Goal: Task Accomplishment & Management: Manage account settings

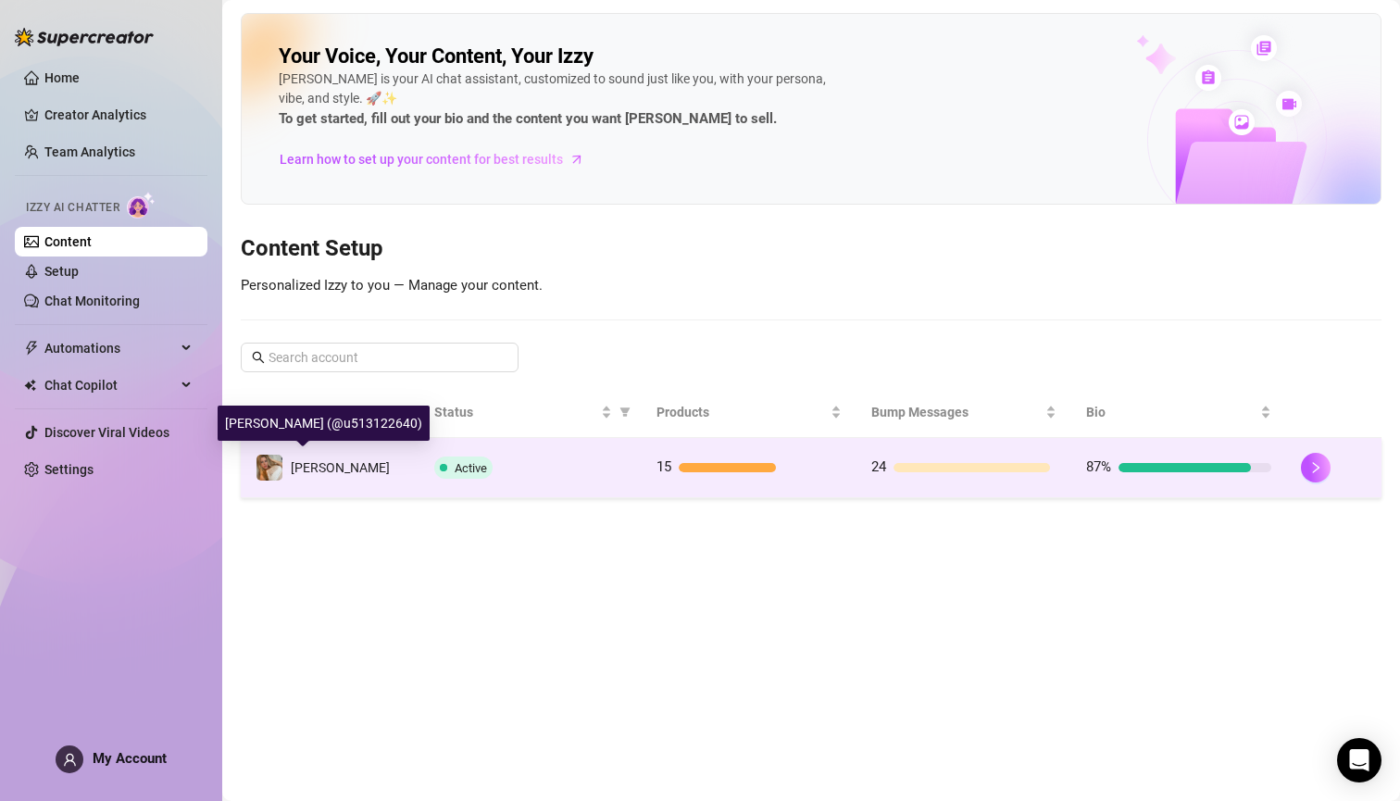
click at [300, 472] on span "[PERSON_NAME]" at bounding box center [340, 467] width 99 height 15
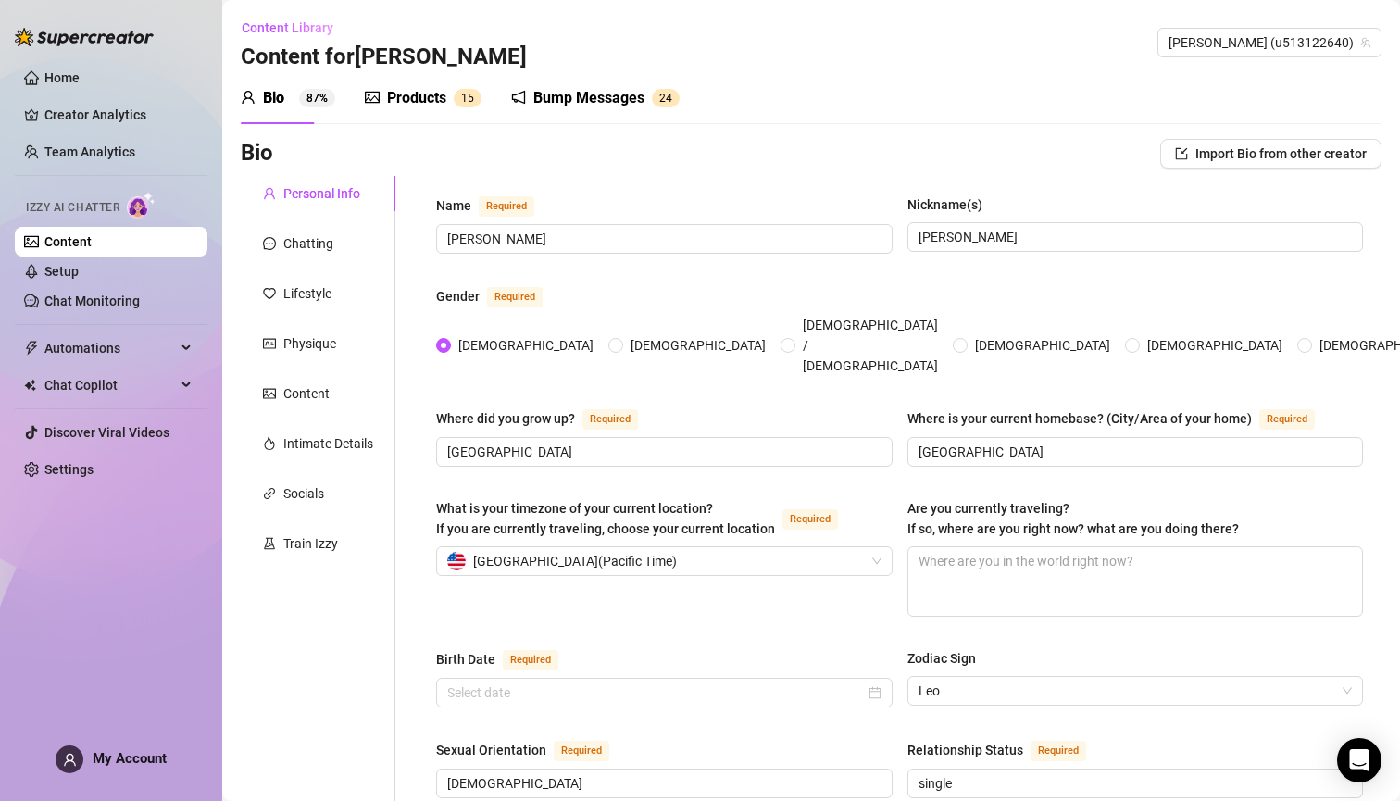
type input "[DATE]"
click at [79, 270] on link "Setup" at bounding box center [61, 271] width 34 height 15
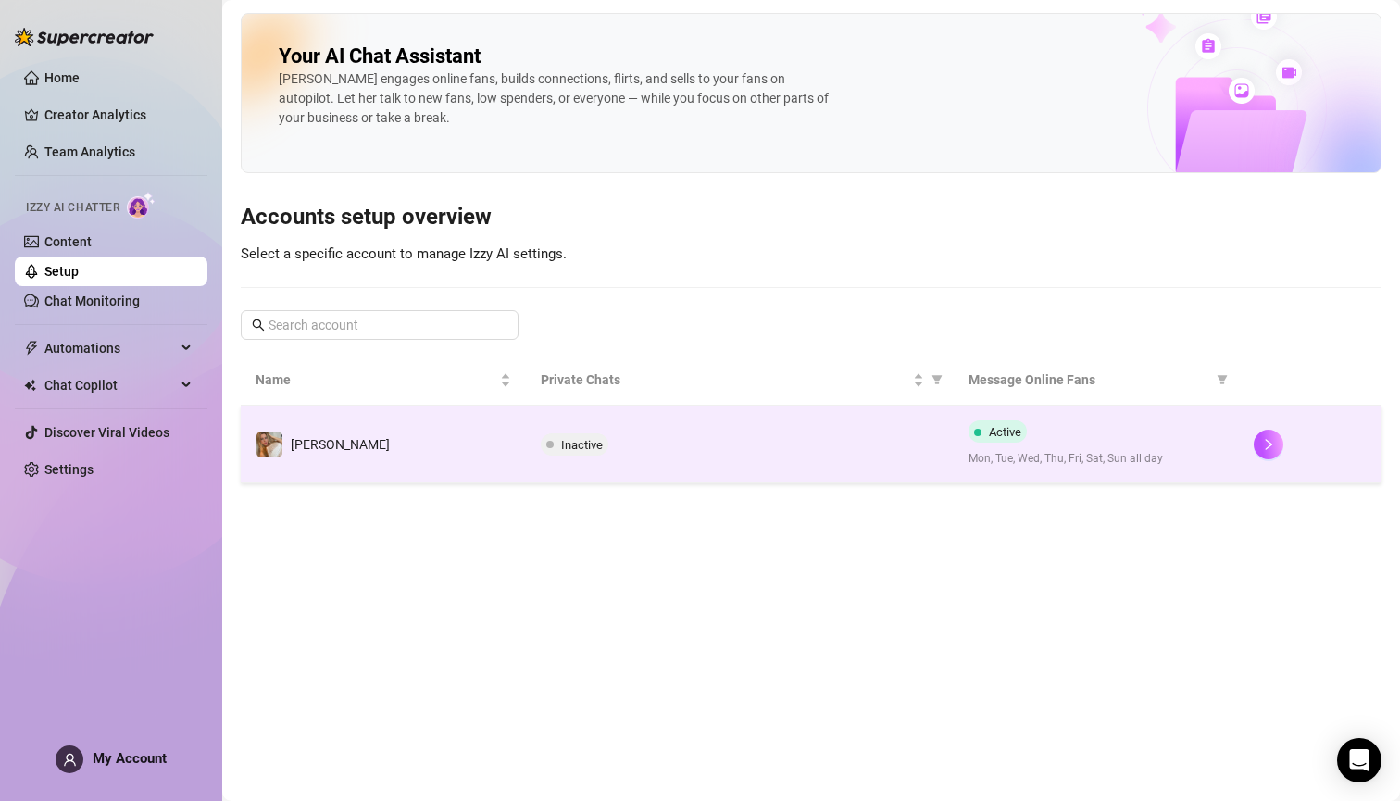
click at [563, 441] on span "Inactive" at bounding box center [582, 445] width 42 height 14
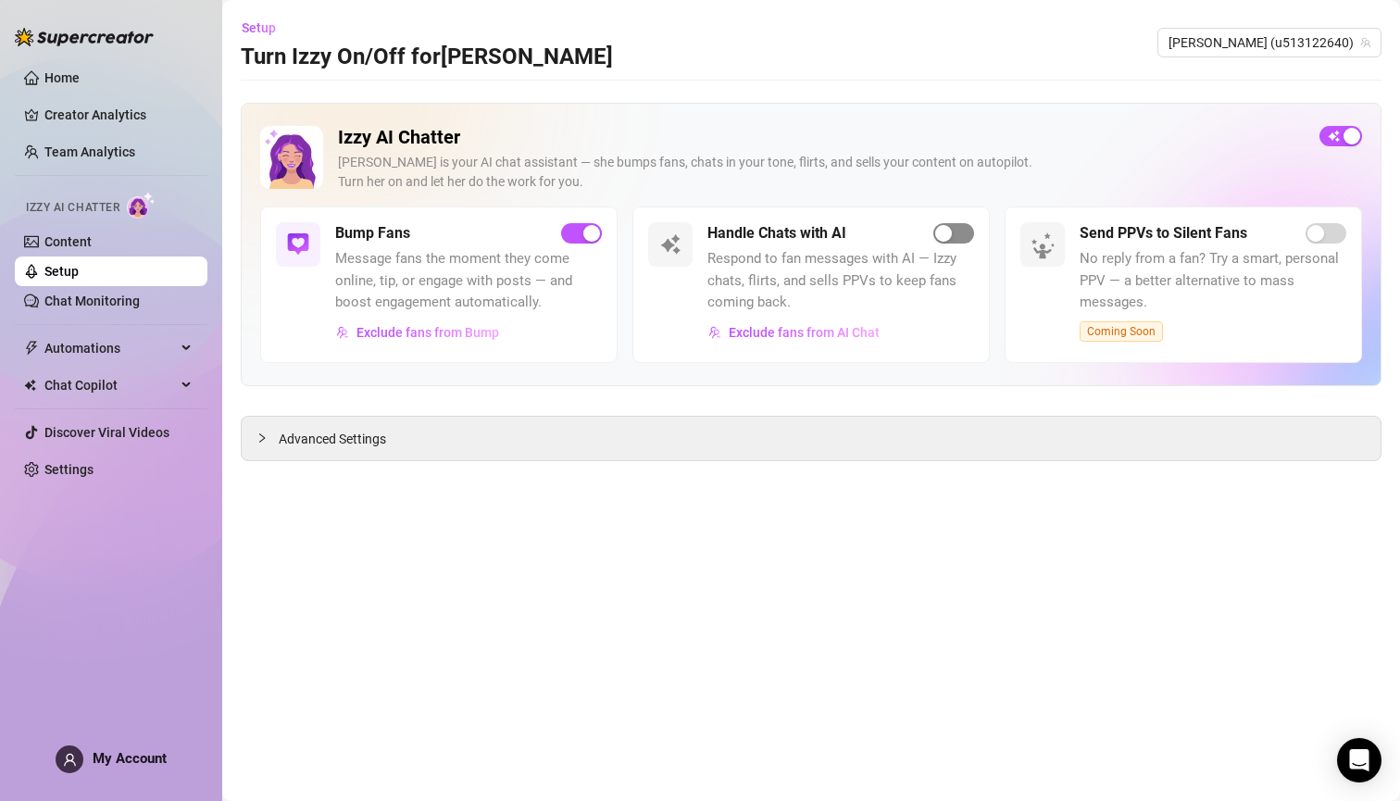
click at [959, 240] on span "button" at bounding box center [954, 233] width 41 height 20
click at [809, 332] on span "Exclude fans from AI Chat" at bounding box center [804, 332] width 151 height 15
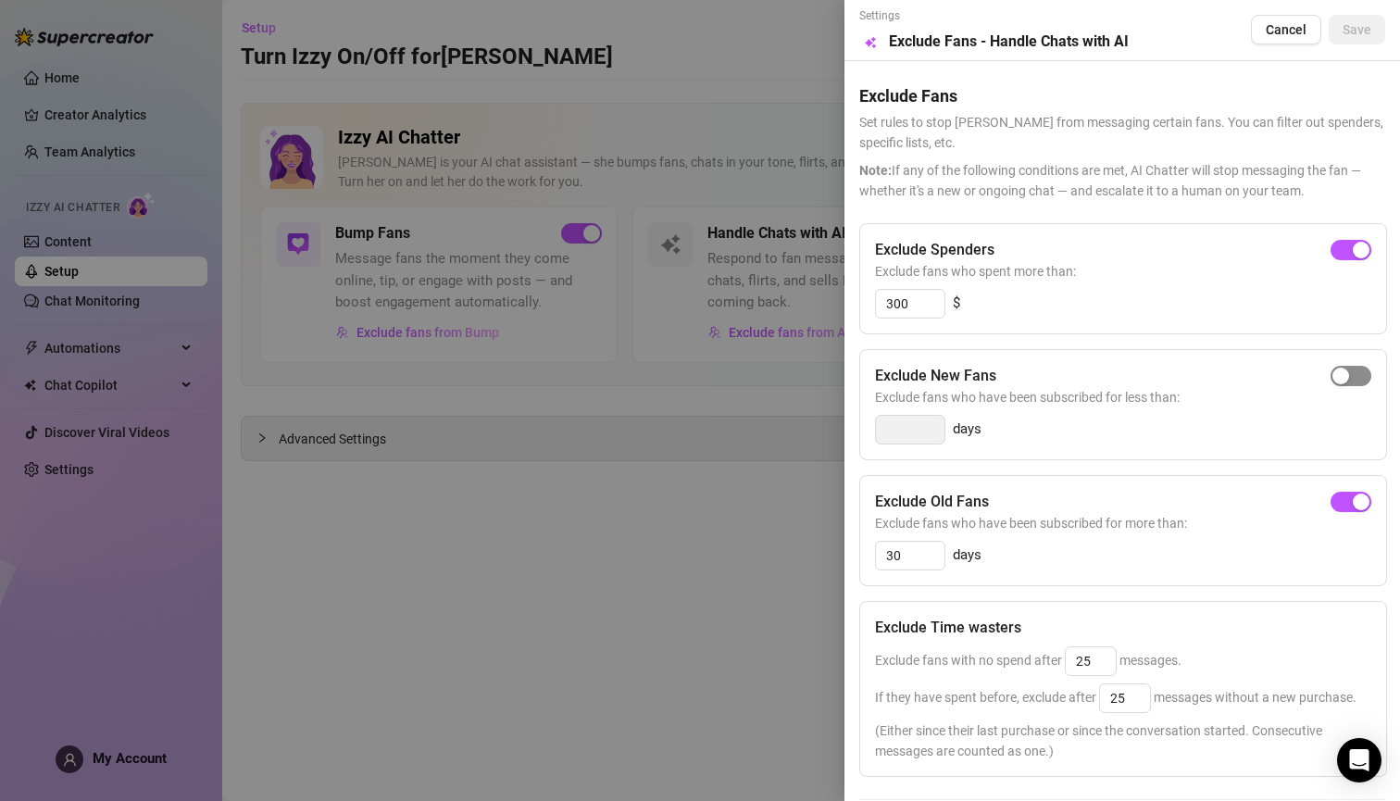
click at [984, 366] on span "button" at bounding box center [1351, 376] width 41 height 20
type input "3"
click at [984, 25] on span "Save" at bounding box center [1357, 29] width 29 height 15
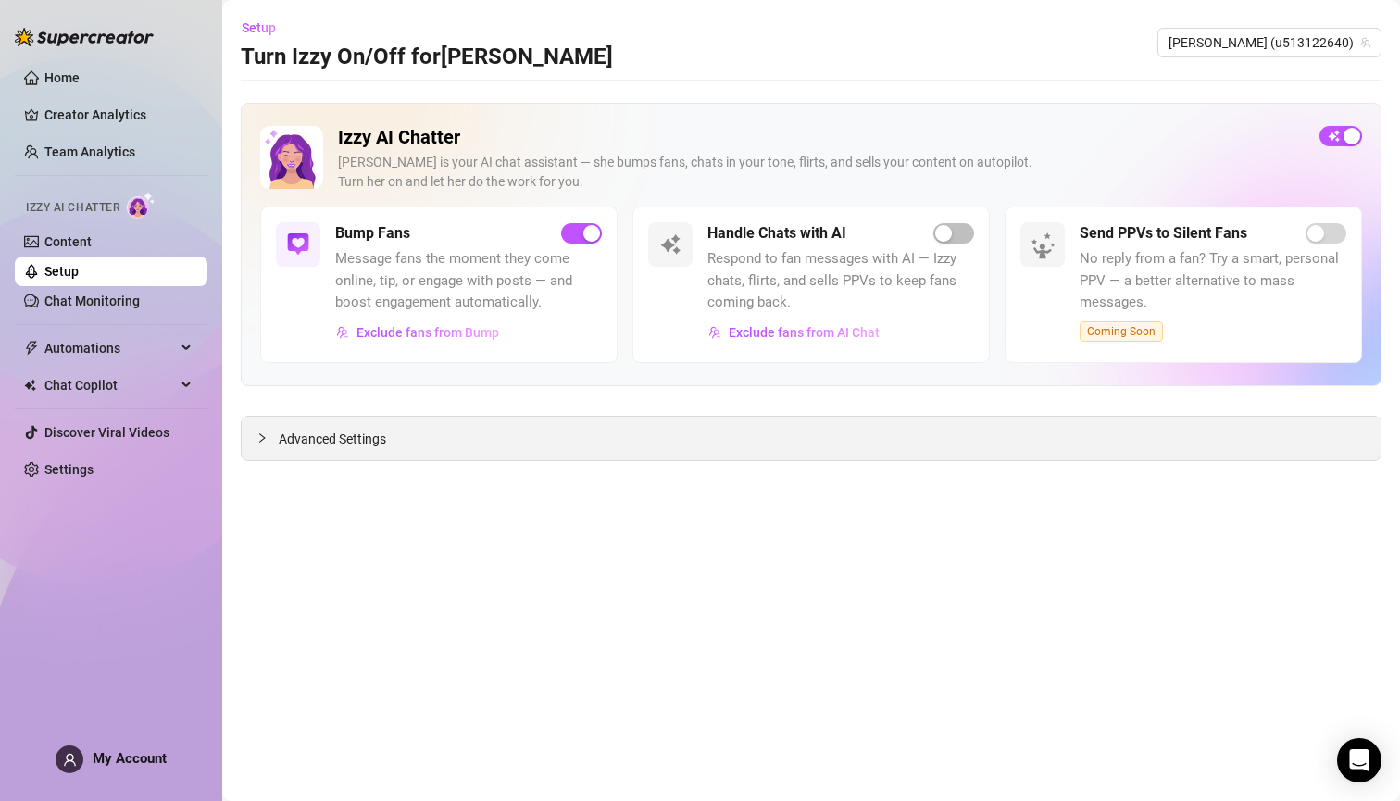
click at [307, 444] on span "Advanced Settings" at bounding box center [332, 439] width 107 height 20
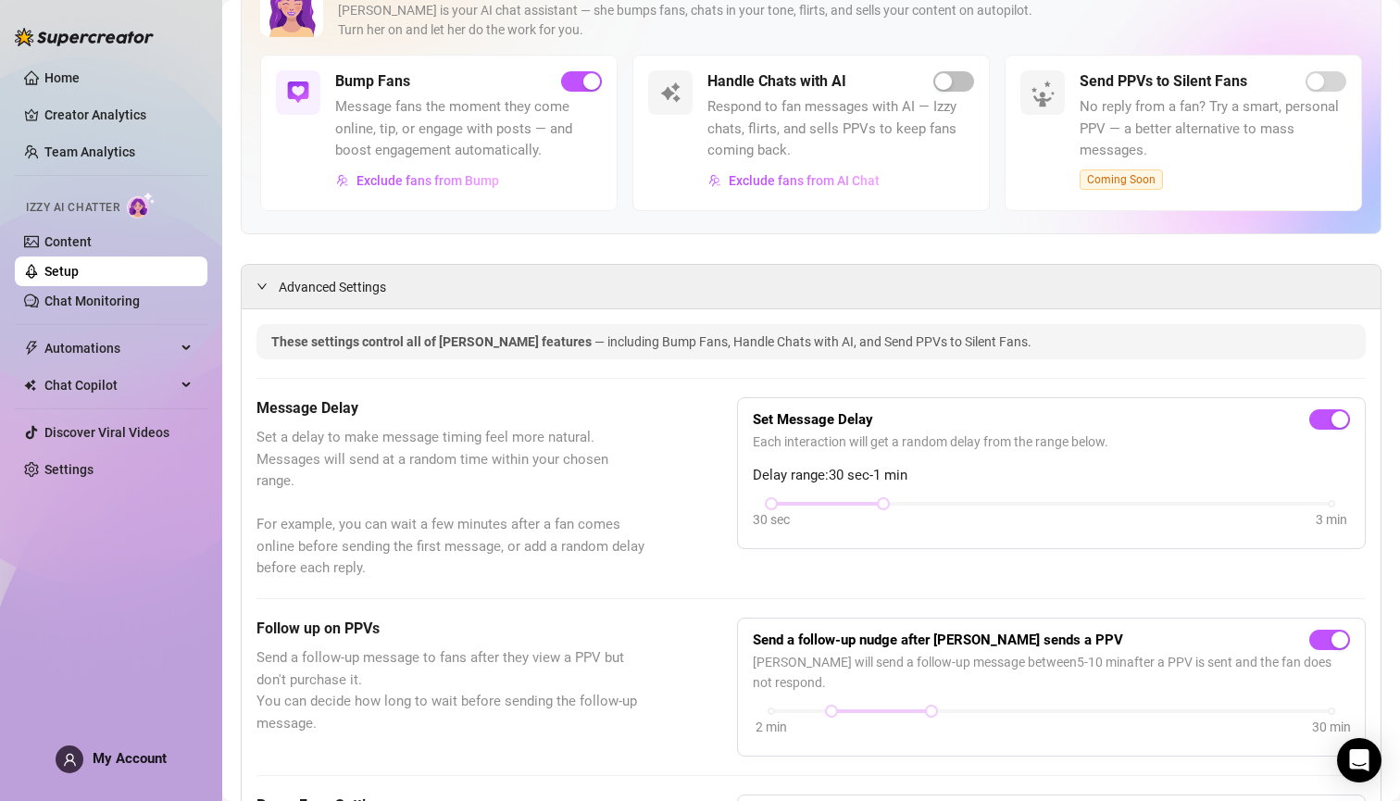
scroll to position [216, 0]
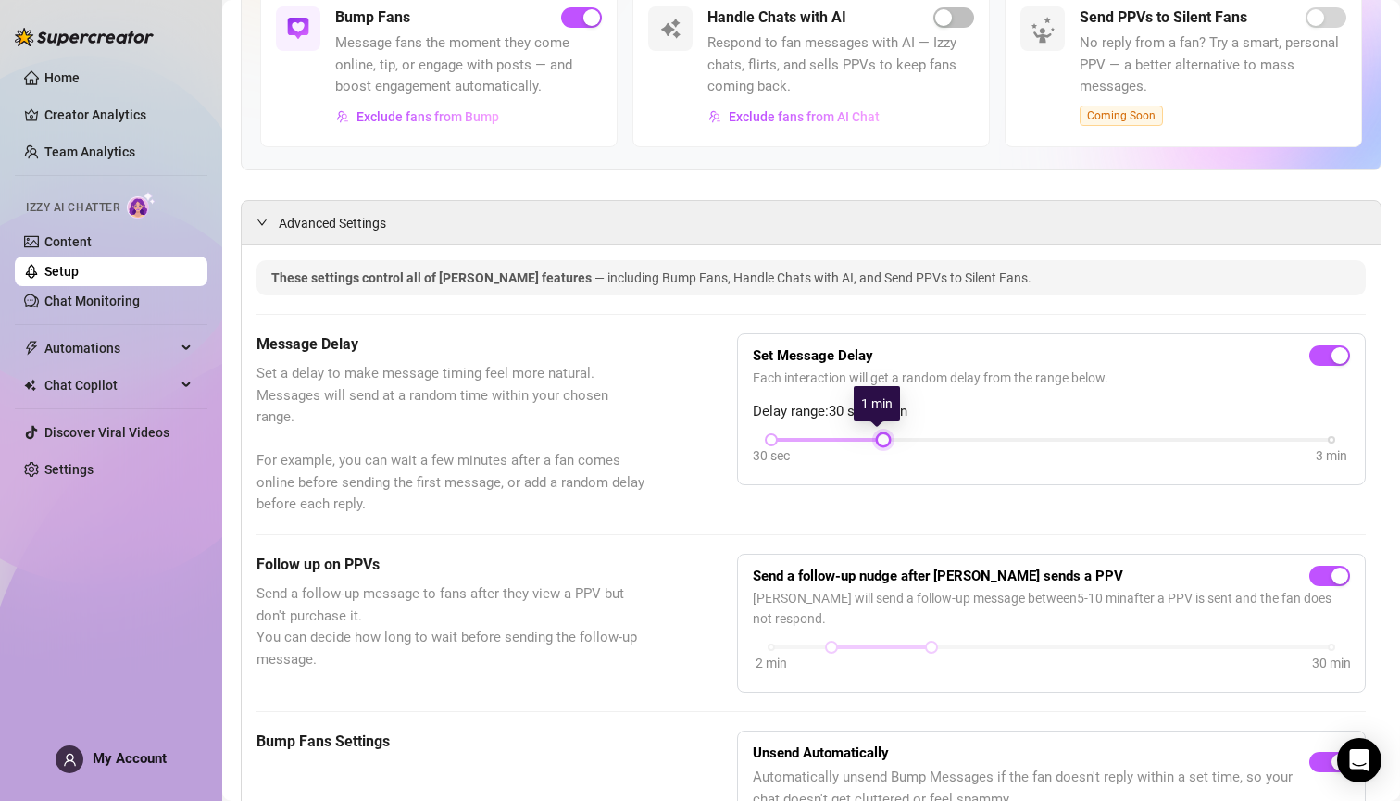
drag, startPoint x: 875, startPoint y: 437, endPoint x: 924, endPoint y: 437, distance: 49.1
click at [924, 437] on div "30 sec 3 min" at bounding box center [1051, 437] width 560 height 7
click at [924, 438] on div at bounding box center [1051, 440] width 560 height 4
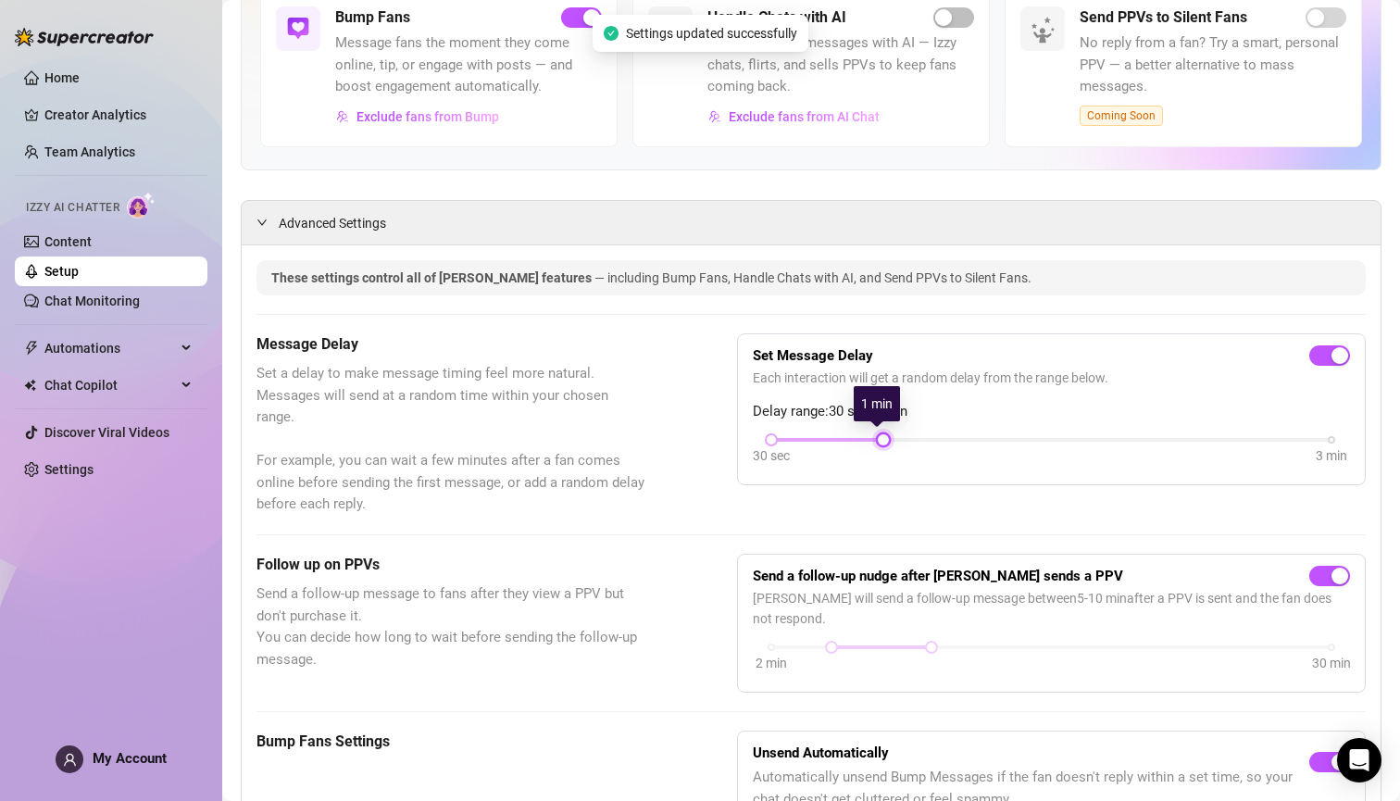
click at [879, 436] on div at bounding box center [883, 439] width 9 height 9
drag, startPoint x: 769, startPoint y: 439, endPoint x: 802, endPoint y: 436, distance: 33.5
click at [802, 436] on div "30 sec 3 min" at bounding box center [1051, 437] width 560 height 7
drag, startPoint x: 879, startPoint y: 434, endPoint x: 934, endPoint y: 430, distance: 55.8
click at [934, 430] on div "Set Message Delay Each interaction will get a random delay from the range below…" at bounding box center [1051, 409] width 597 height 120
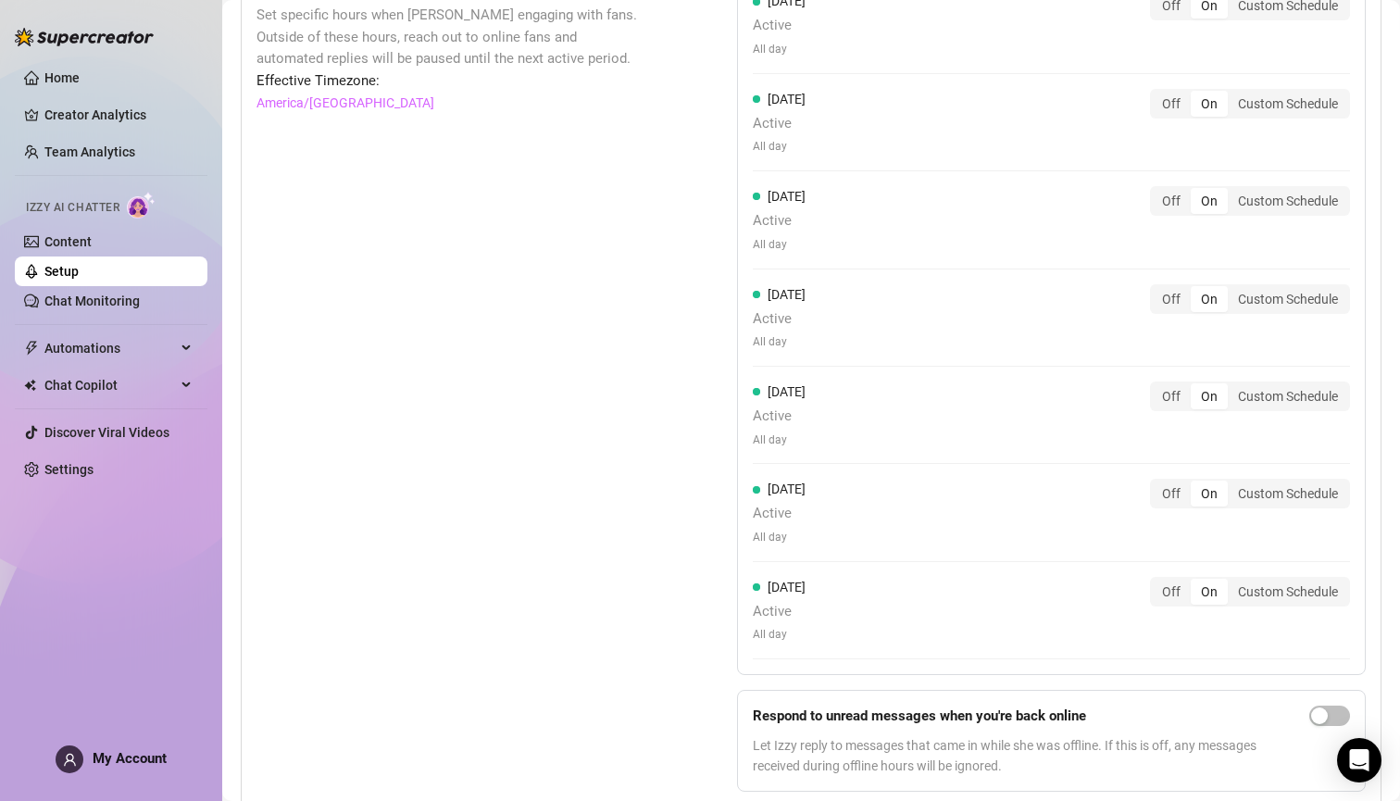
scroll to position [1441, 0]
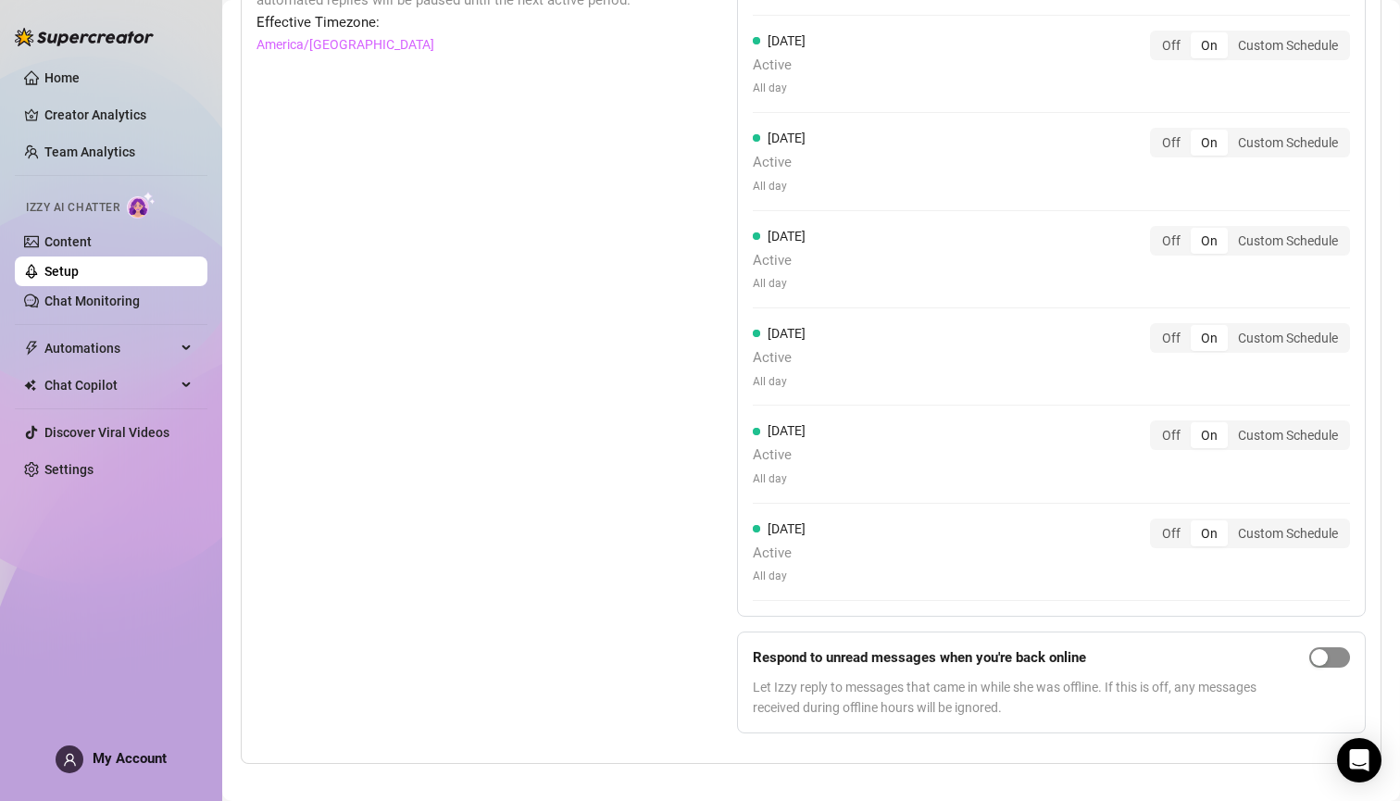
click at [984, 503] on div "button" at bounding box center [1319, 657] width 17 height 17
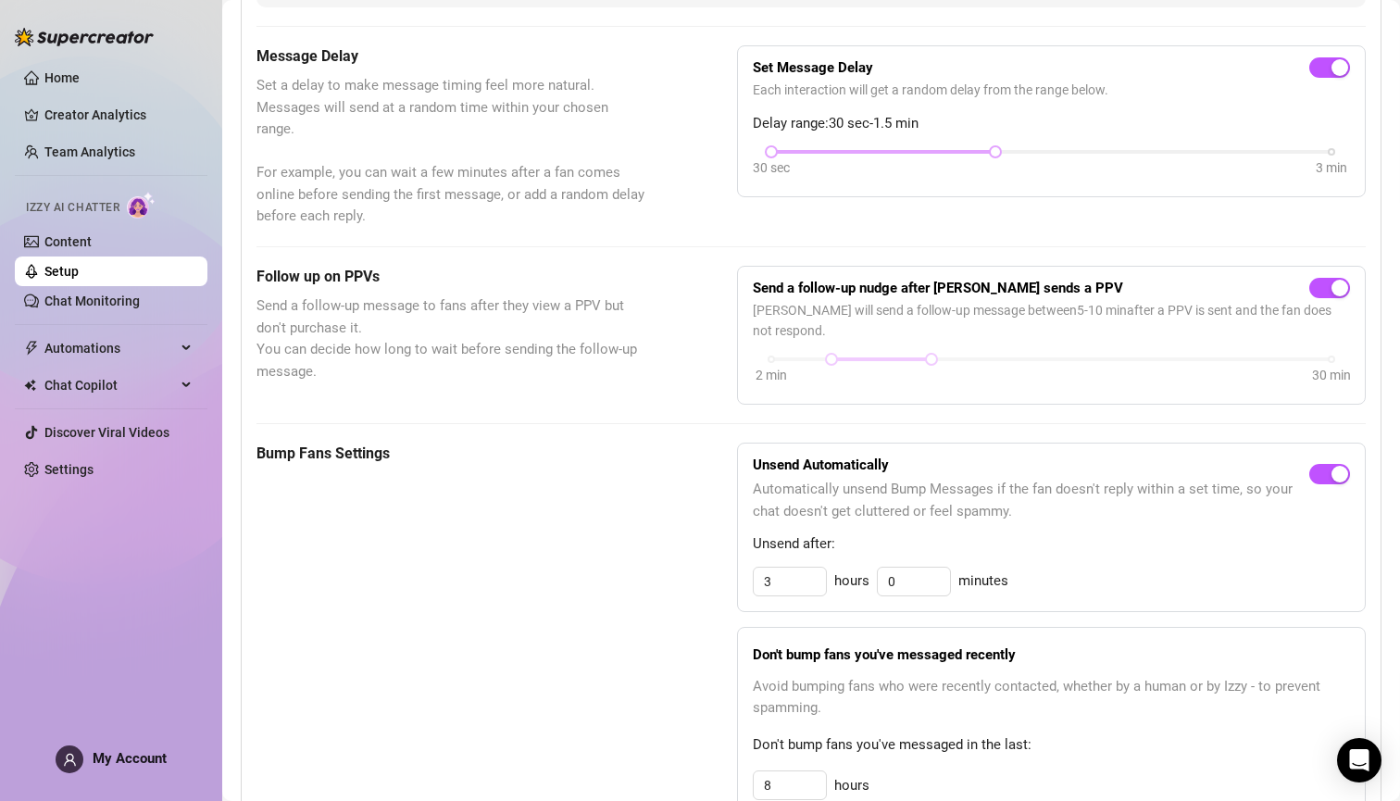
scroll to position [0, 0]
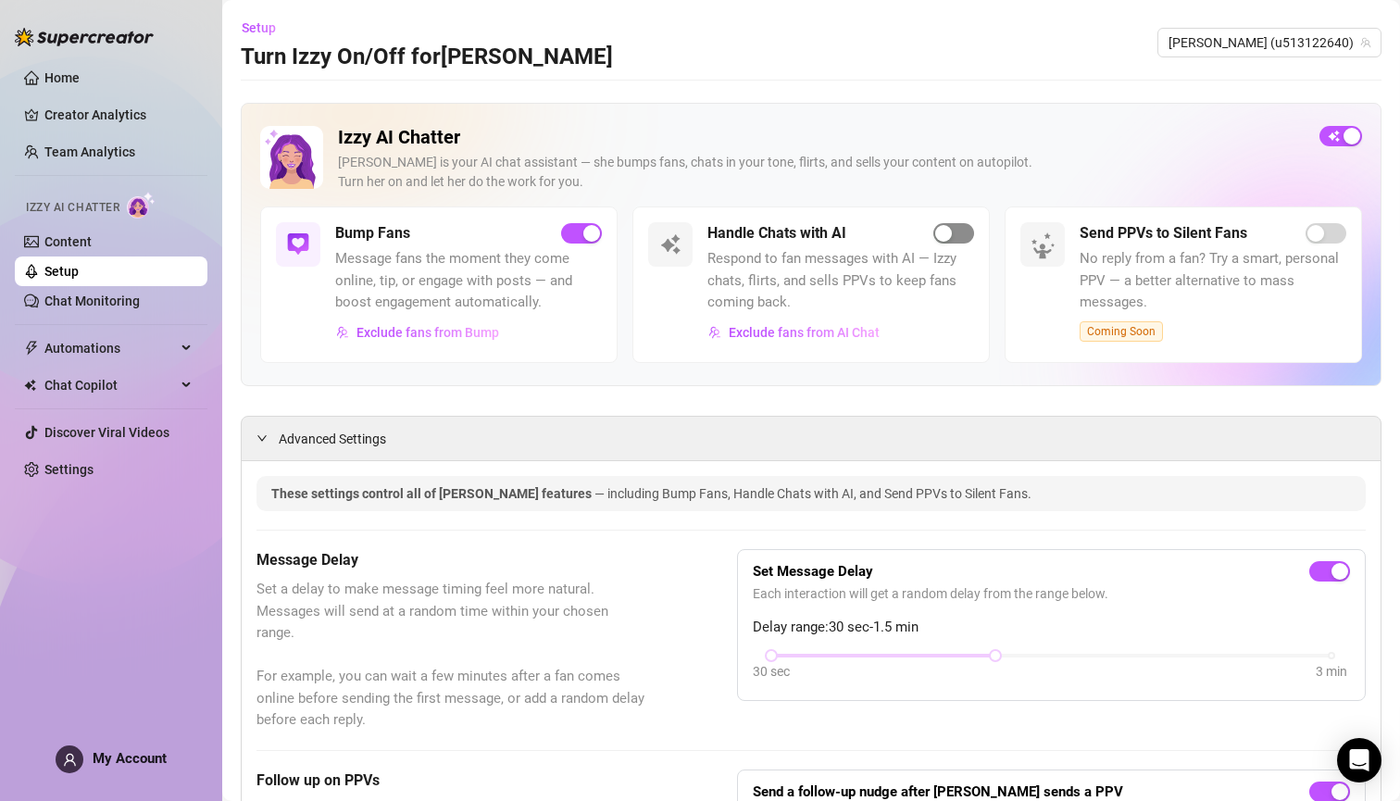
click at [935, 240] on div "button" at bounding box center [943, 233] width 17 height 17
click at [947, 234] on span "button" at bounding box center [954, 233] width 41 height 20
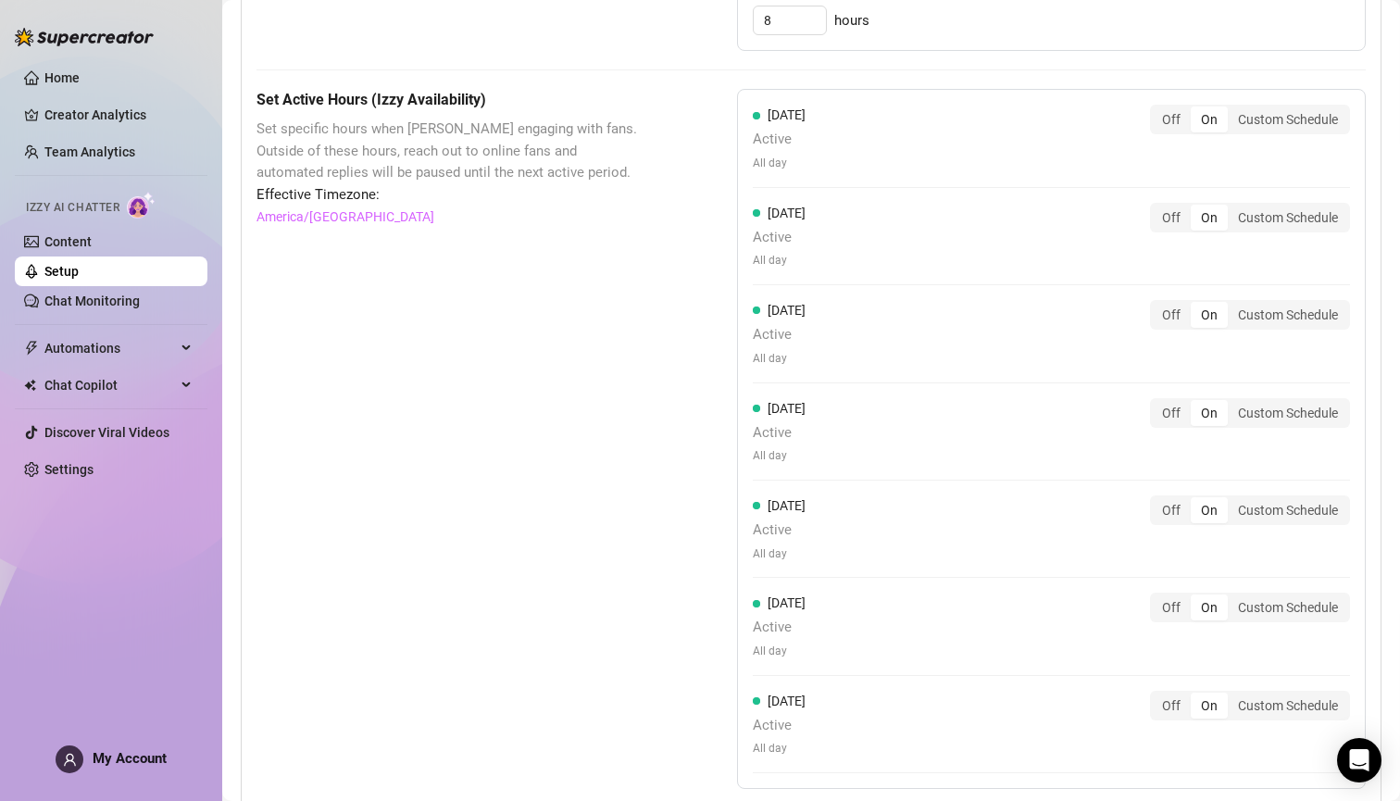
scroll to position [1367, 0]
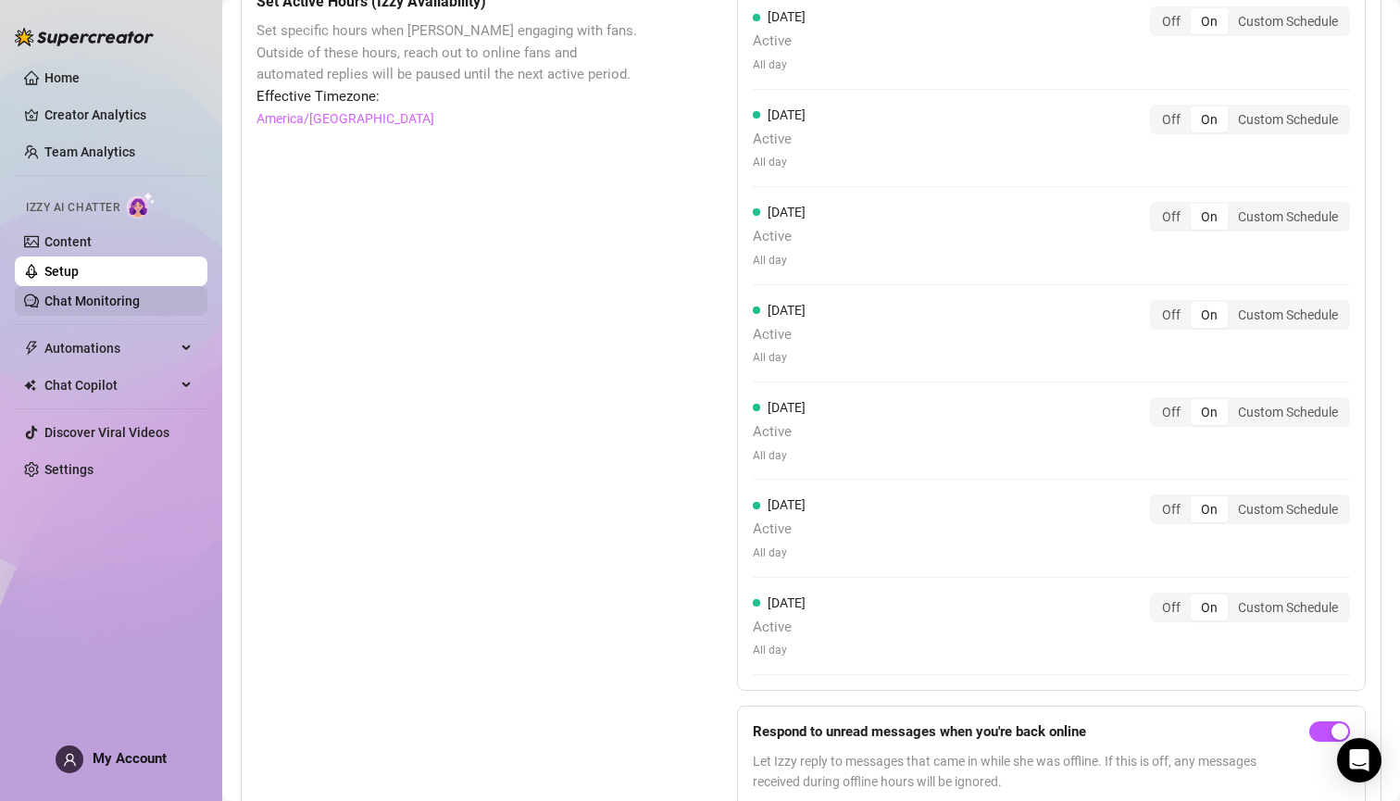
click at [114, 299] on link "Chat Monitoring" at bounding box center [91, 301] width 95 height 15
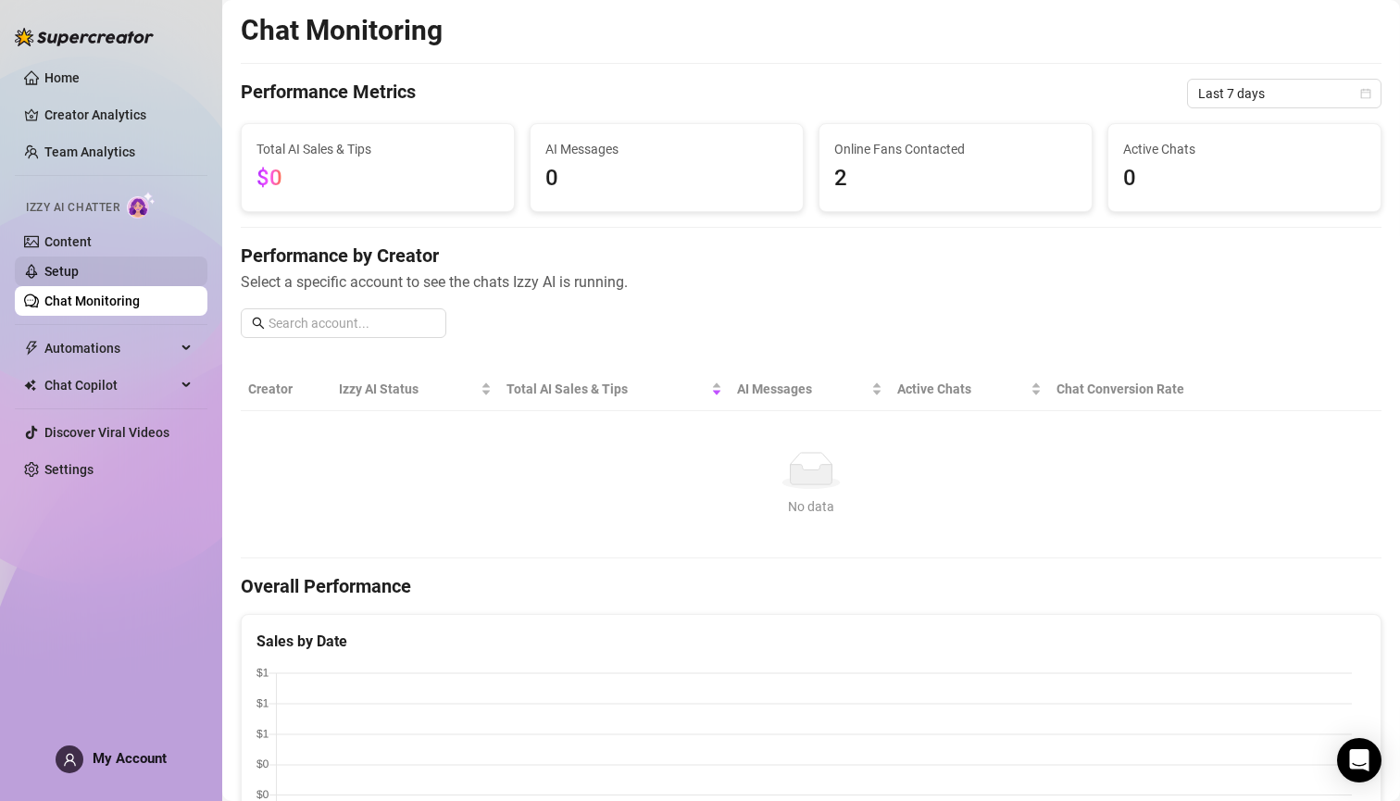
click at [71, 268] on link "Setup" at bounding box center [61, 271] width 34 height 15
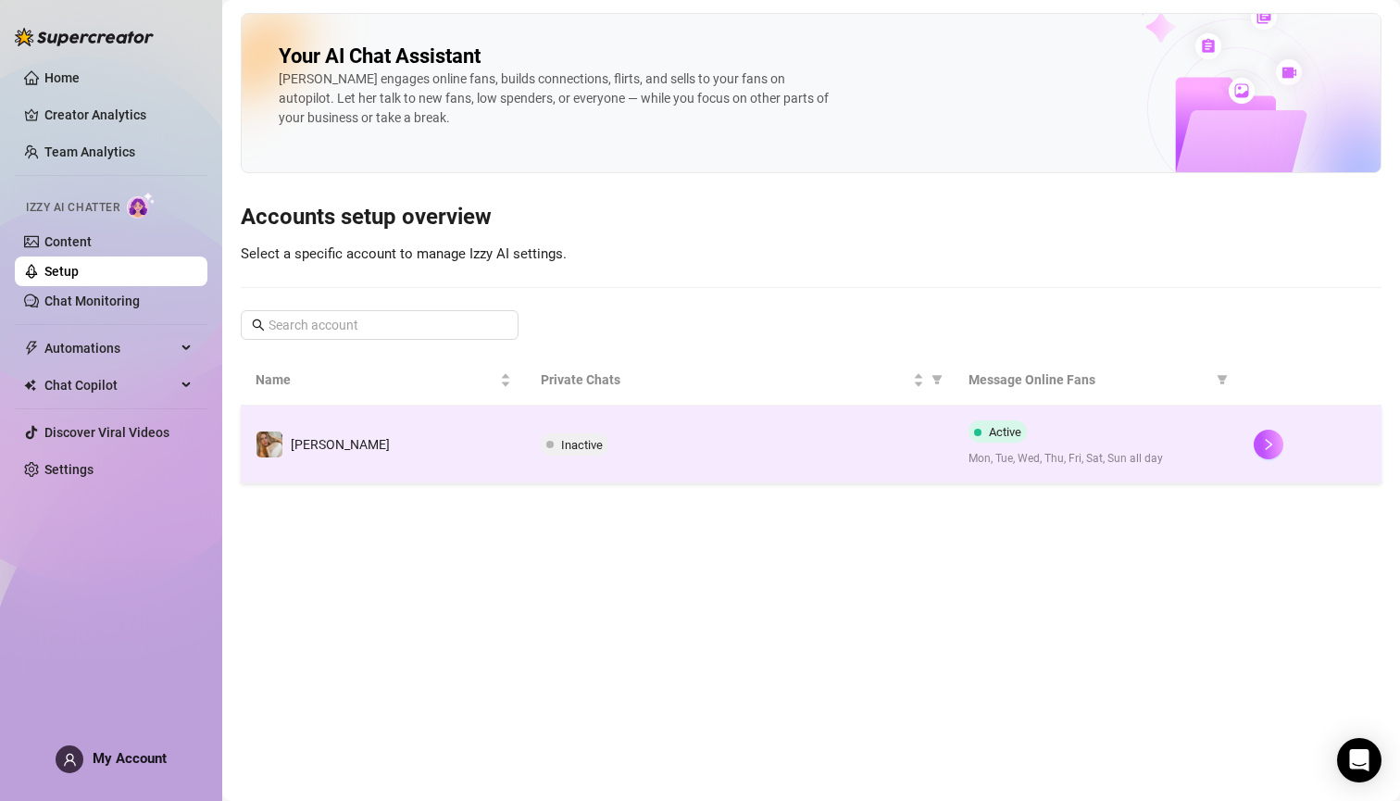
click at [352, 440] on td "[PERSON_NAME]" at bounding box center [383, 445] width 285 height 78
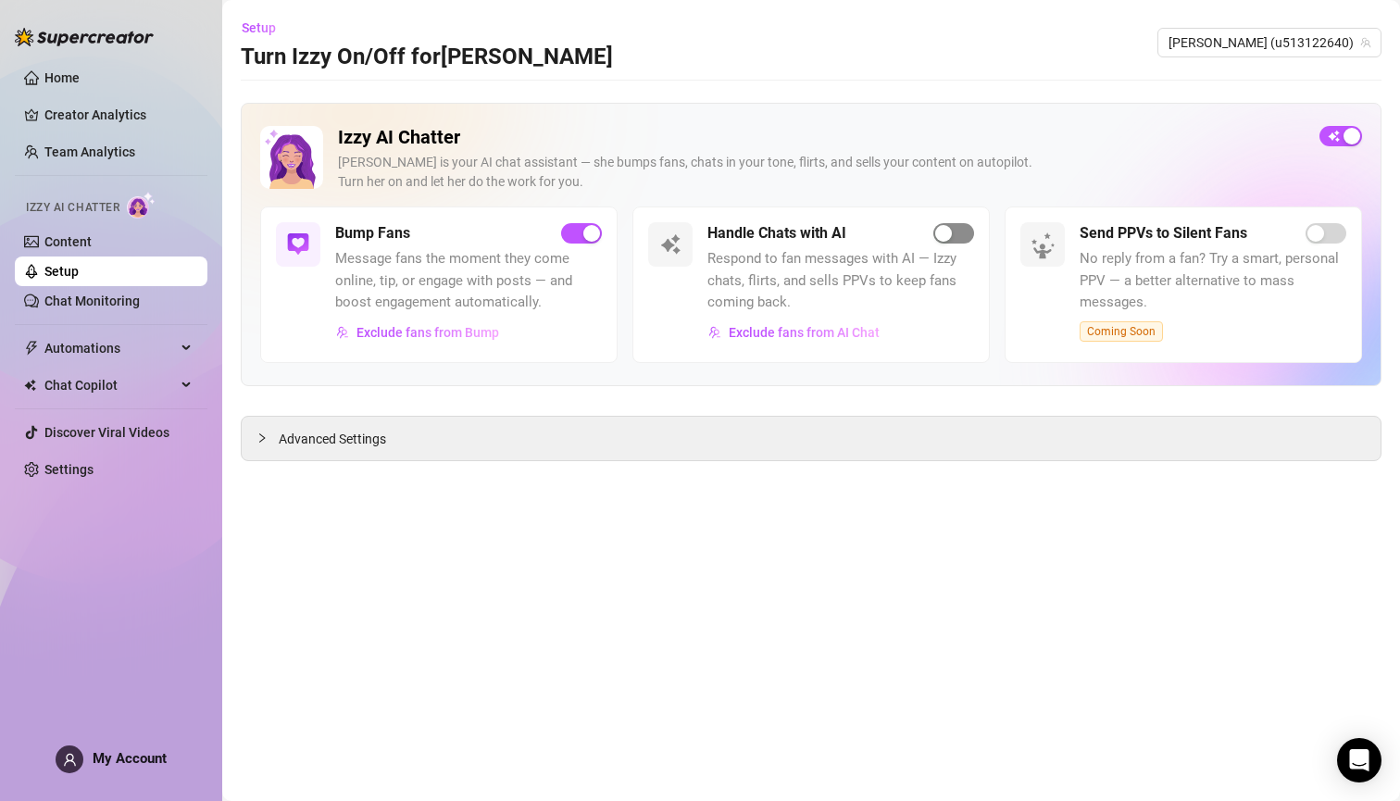
click at [964, 235] on span "button" at bounding box center [954, 233] width 41 height 20
click at [44, 75] on link "Home" at bounding box center [61, 77] width 35 height 15
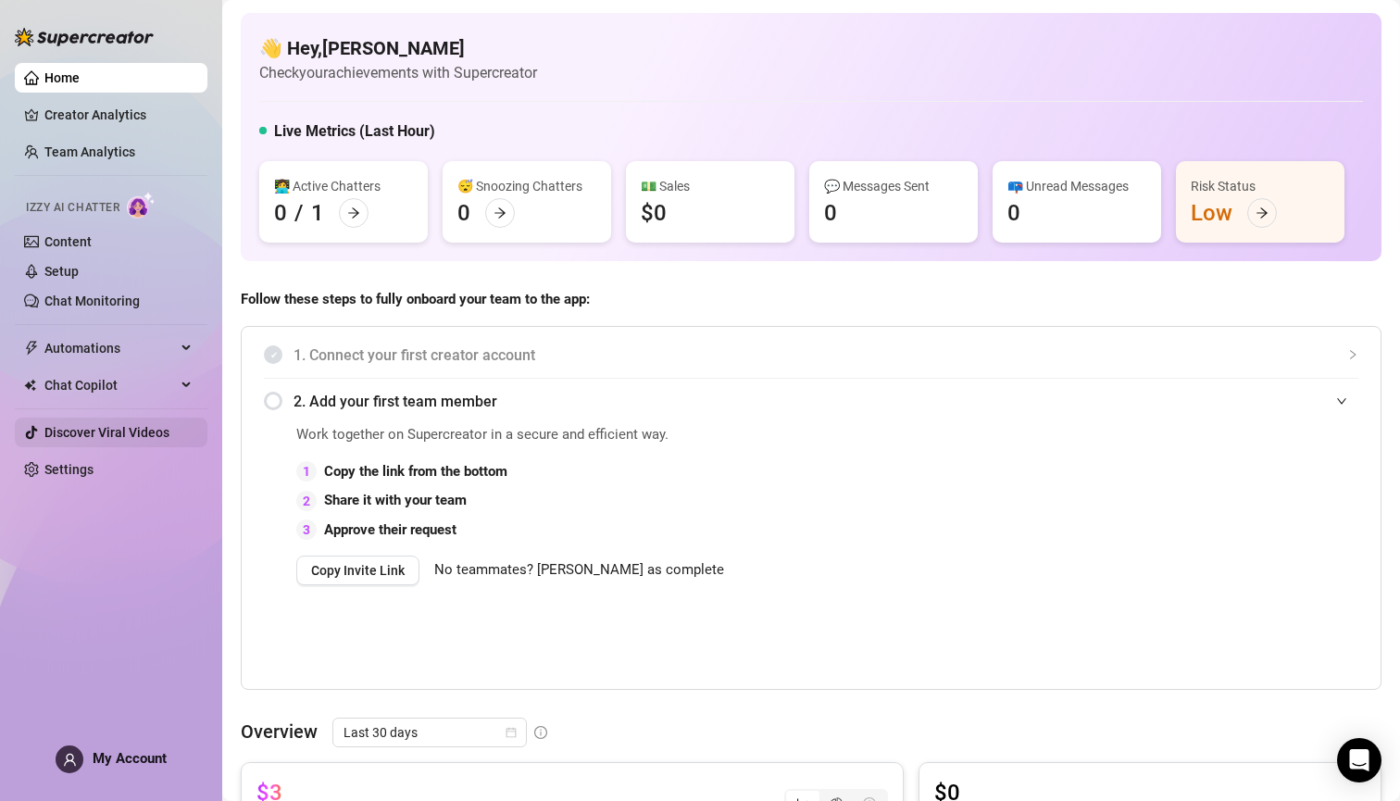
click at [58, 436] on link "Discover Viral Videos" at bounding box center [106, 432] width 125 height 15
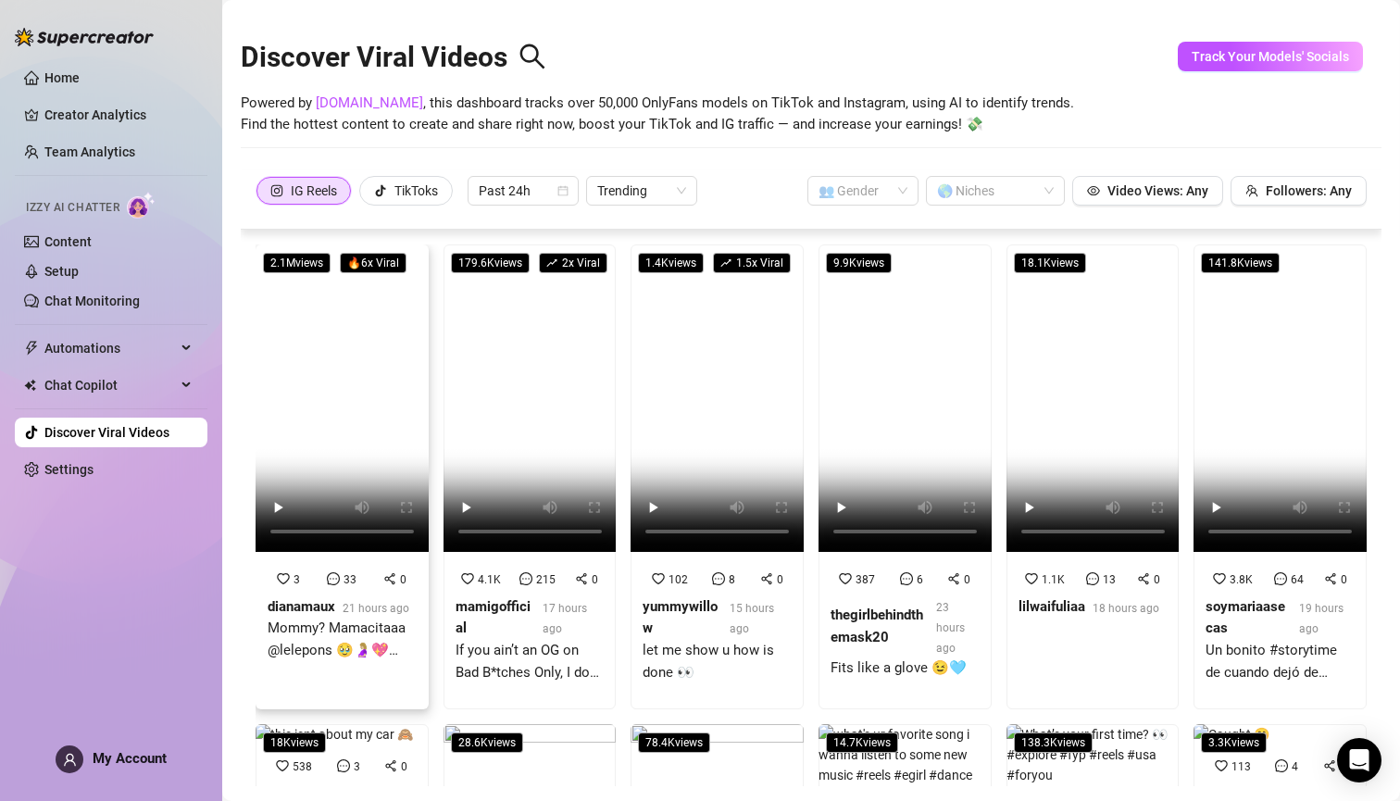
click at [334, 392] on video at bounding box center [342, 397] width 173 height 307
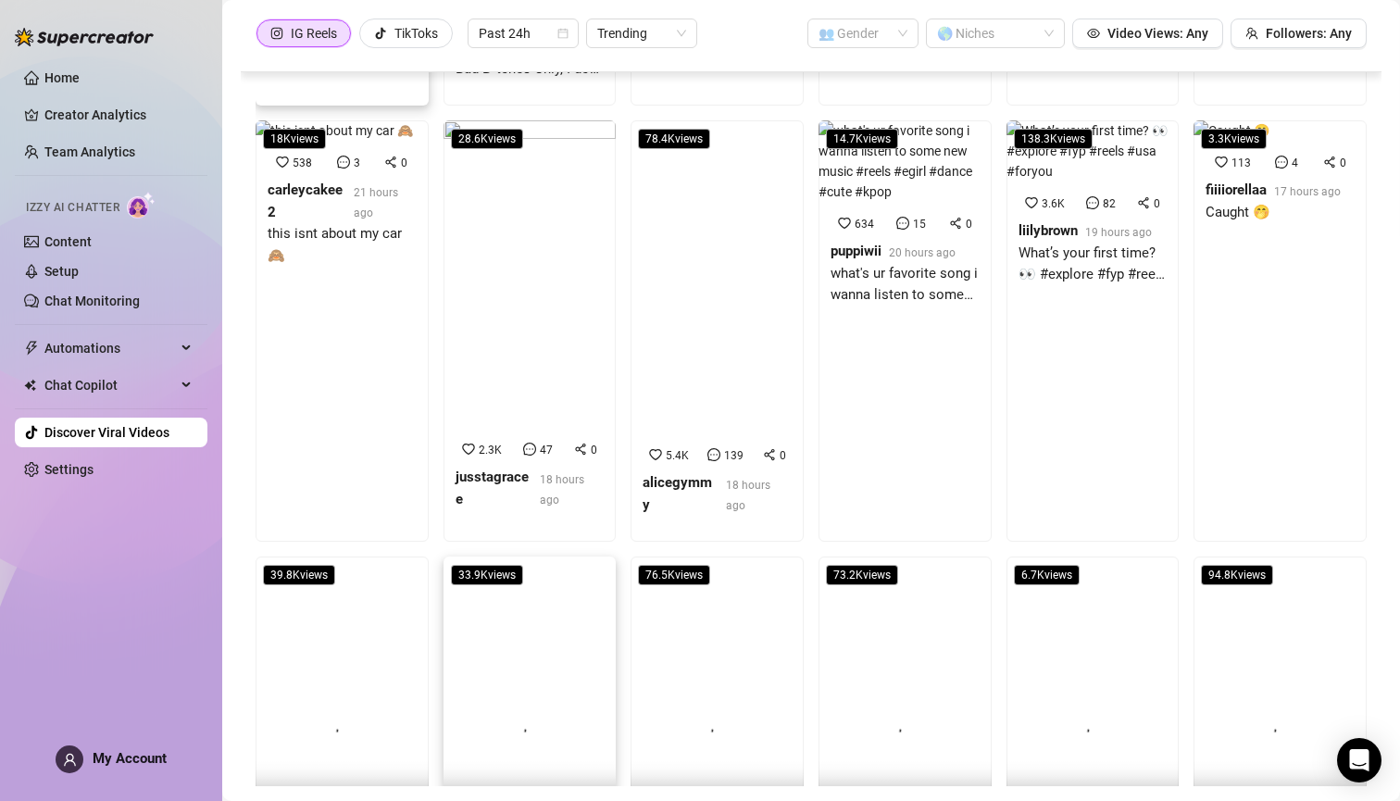
scroll to position [705, 0]
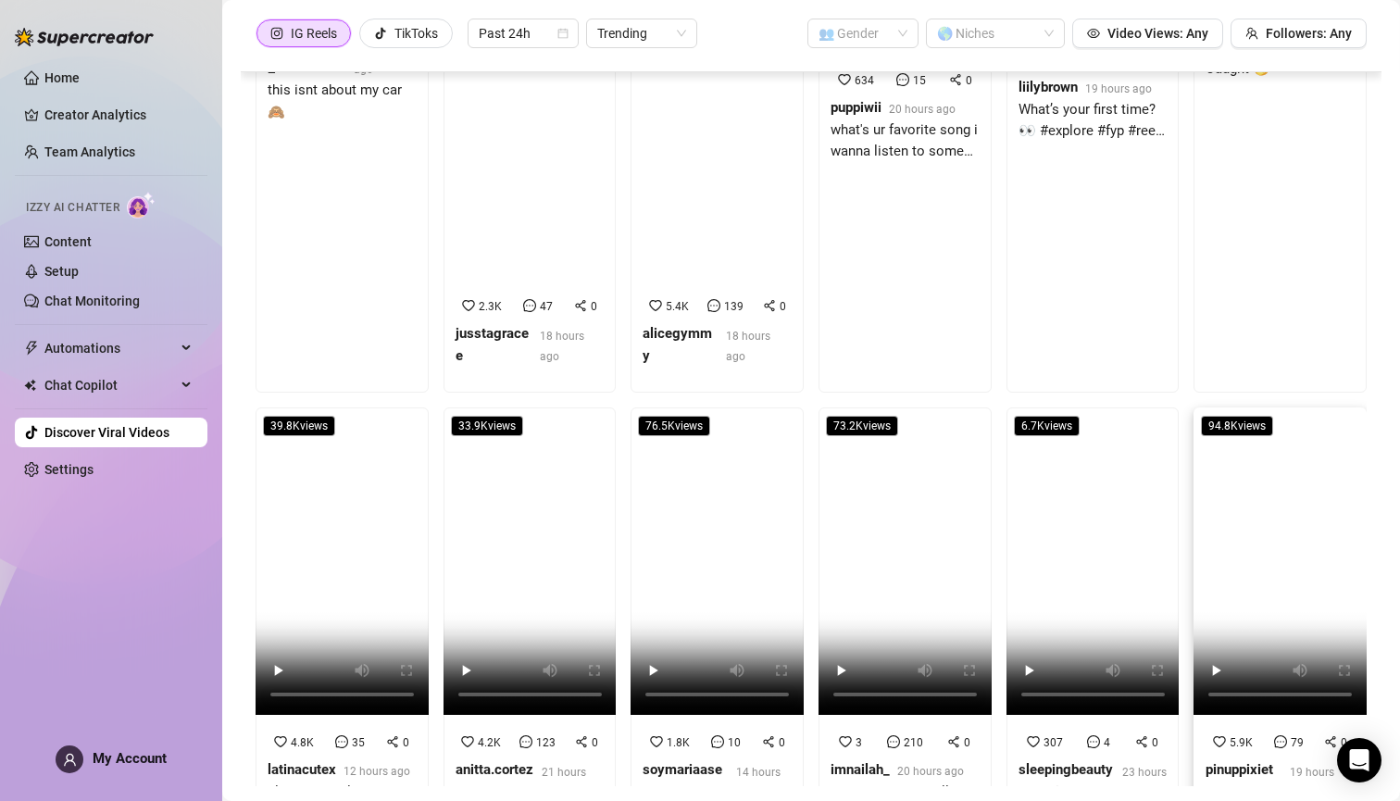
click at [984, 407] on video at bounding box center [1280, 560] width 173 height 307
click at [984, 407] on video at bounding box center [1093, 560] width 173 height 307
click at [901, 407] on video at bounding box center [905, 560] width 173 height 307
click at [525, 407] on video at bounding box center [530, 560] width 173 height 307
click at [338, 407] on video at bounding box center [342, 560] width 173 height 307
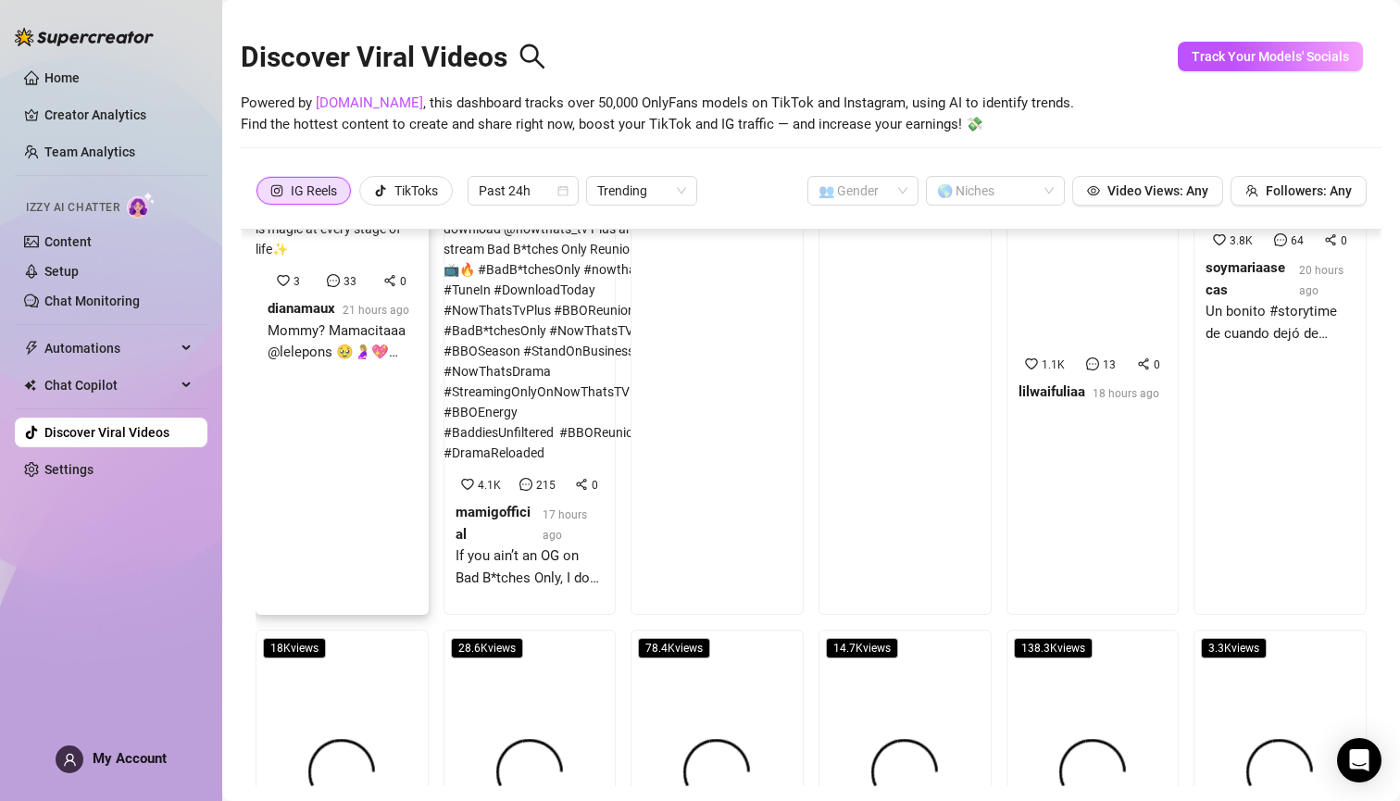
scroll to position [0, 0]
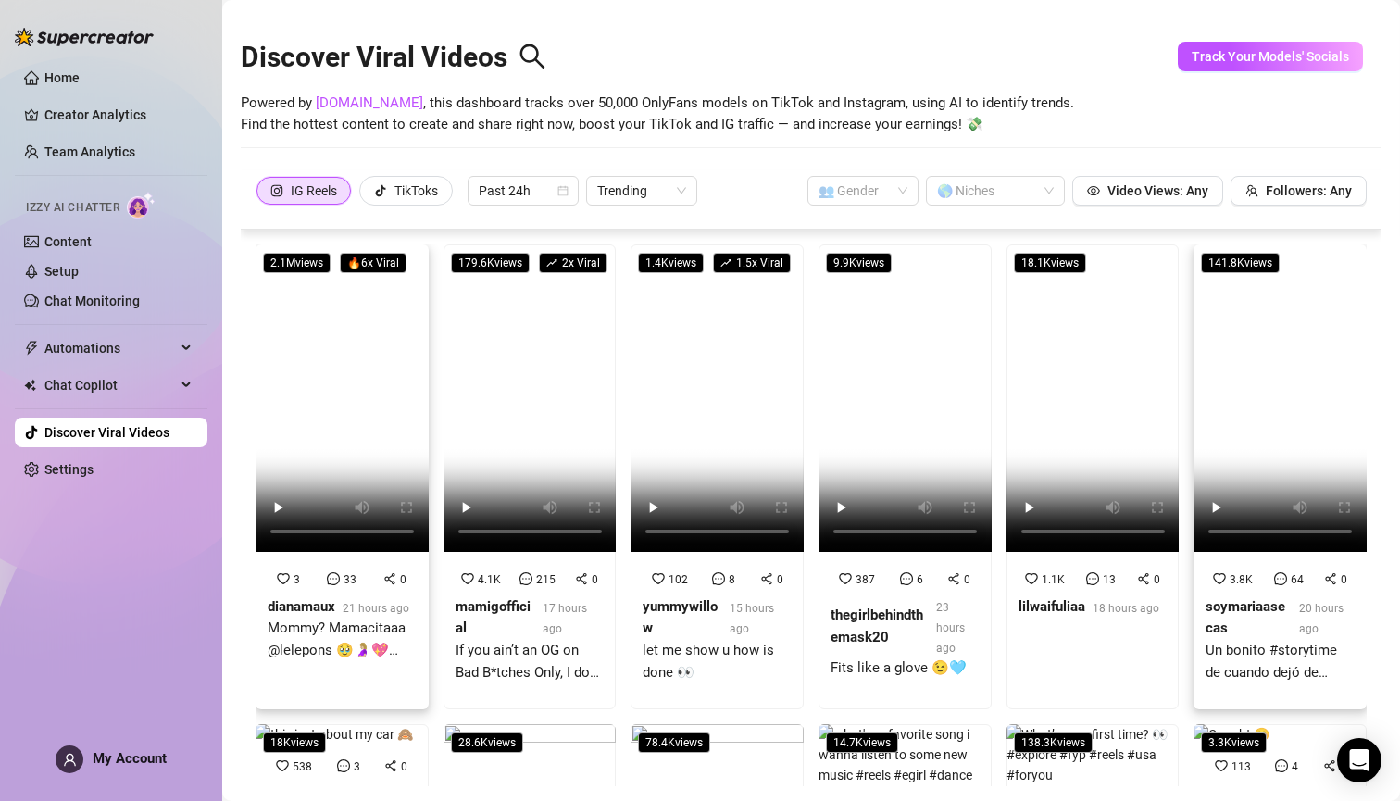
click at [984, 395] on video at bounding box center [1280, 397] width 173 height 307
click at [984, 401] on video at bounding box center [1093, 397] width 173 height 307
click at [355, 404] on video at bounding box center [342, 397] width 173 height 307
click at [708, 387] on video at bounding box center [717, 397] width 173 height 307
click at [891, 402] on video at bounding box center [905, 397] width 173 height 307
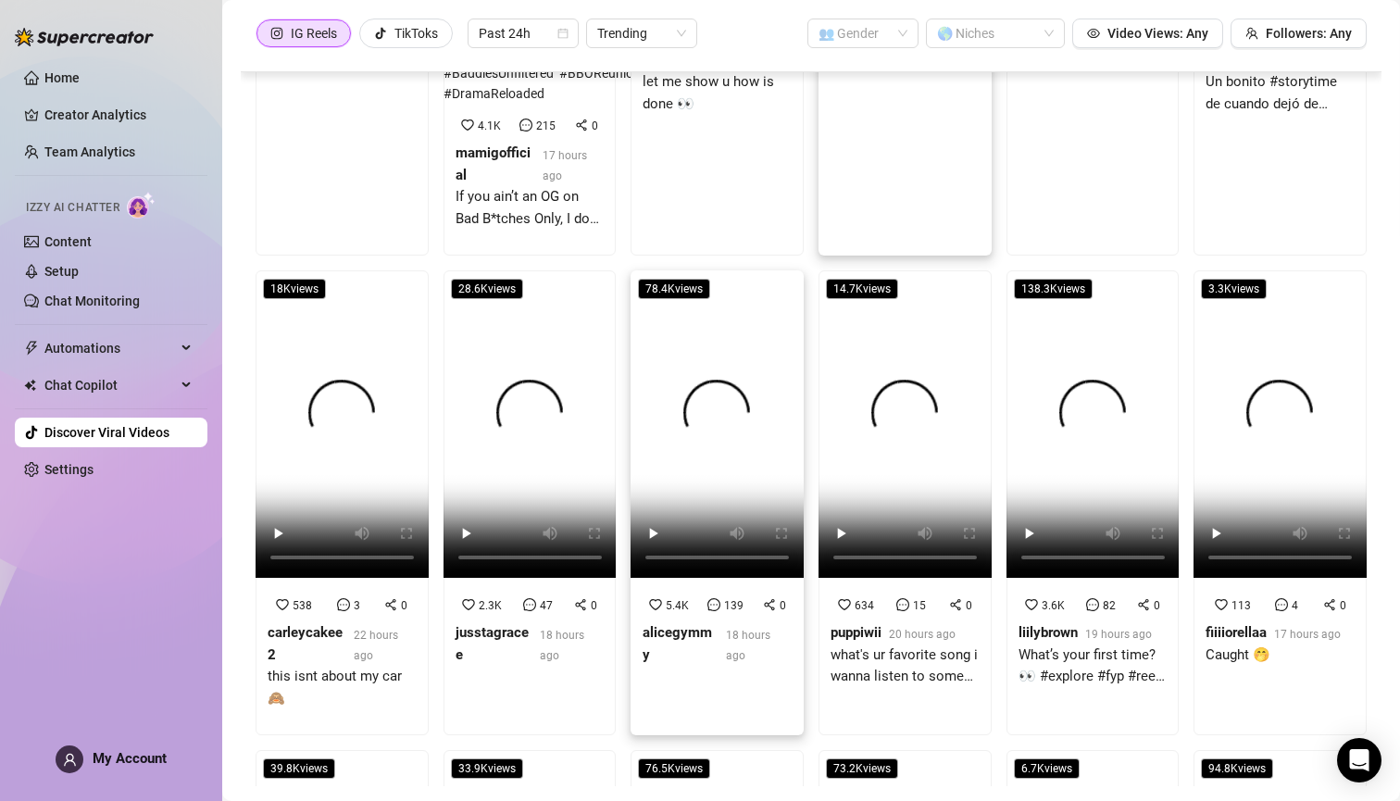
scroll to position [444, 0]
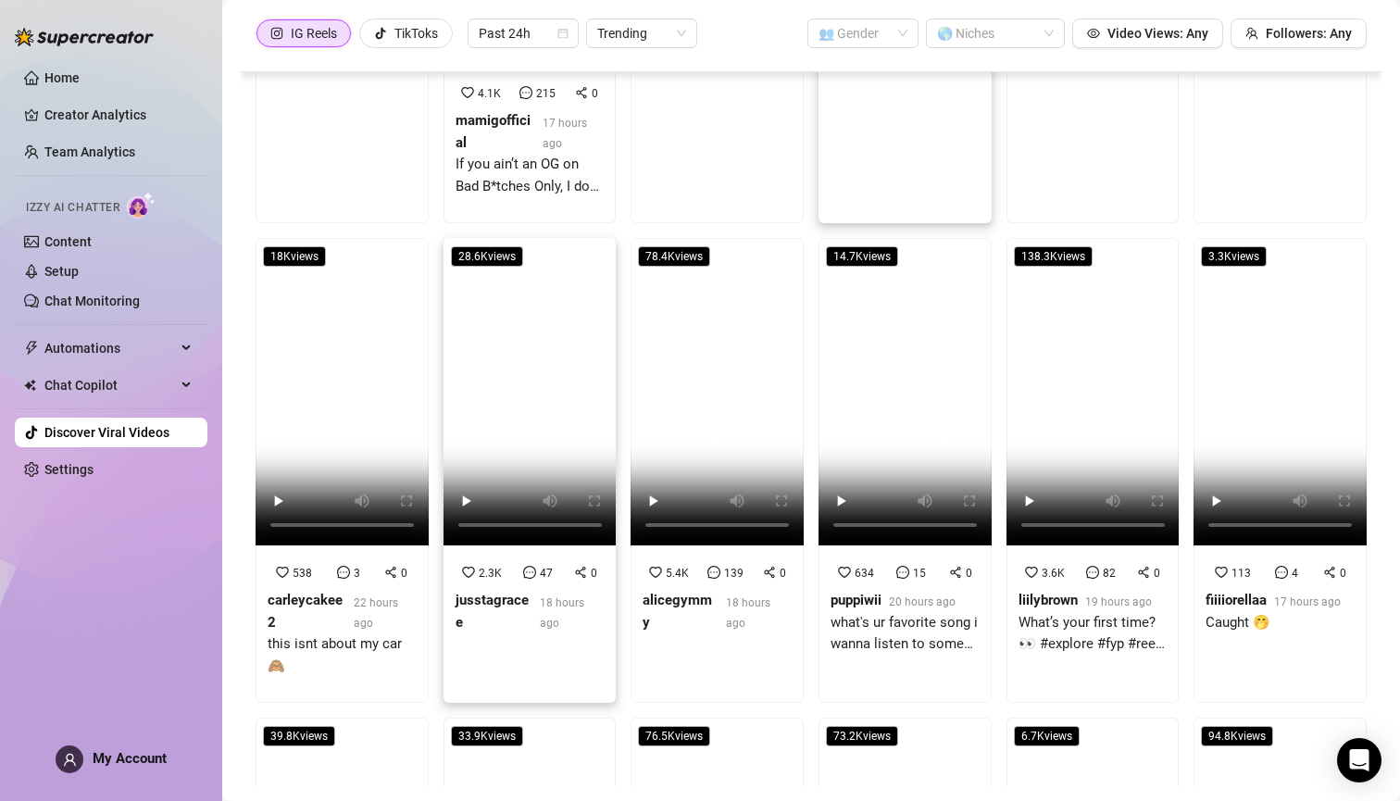
click at [518, 238] on video at bounding box center [530, 391] width 173 height 307
click at [713, 238] on video at bounding box center [717, 391] width 173 height 307
click at [907, 238] on video at bounding box center [905, 391] width 173 height 307
click at [984, 238] on video at bounding box center [1093, 391] width 173 height 307
click at [984, 238] on video at bounding box center [1280, 391] width 173 height 307
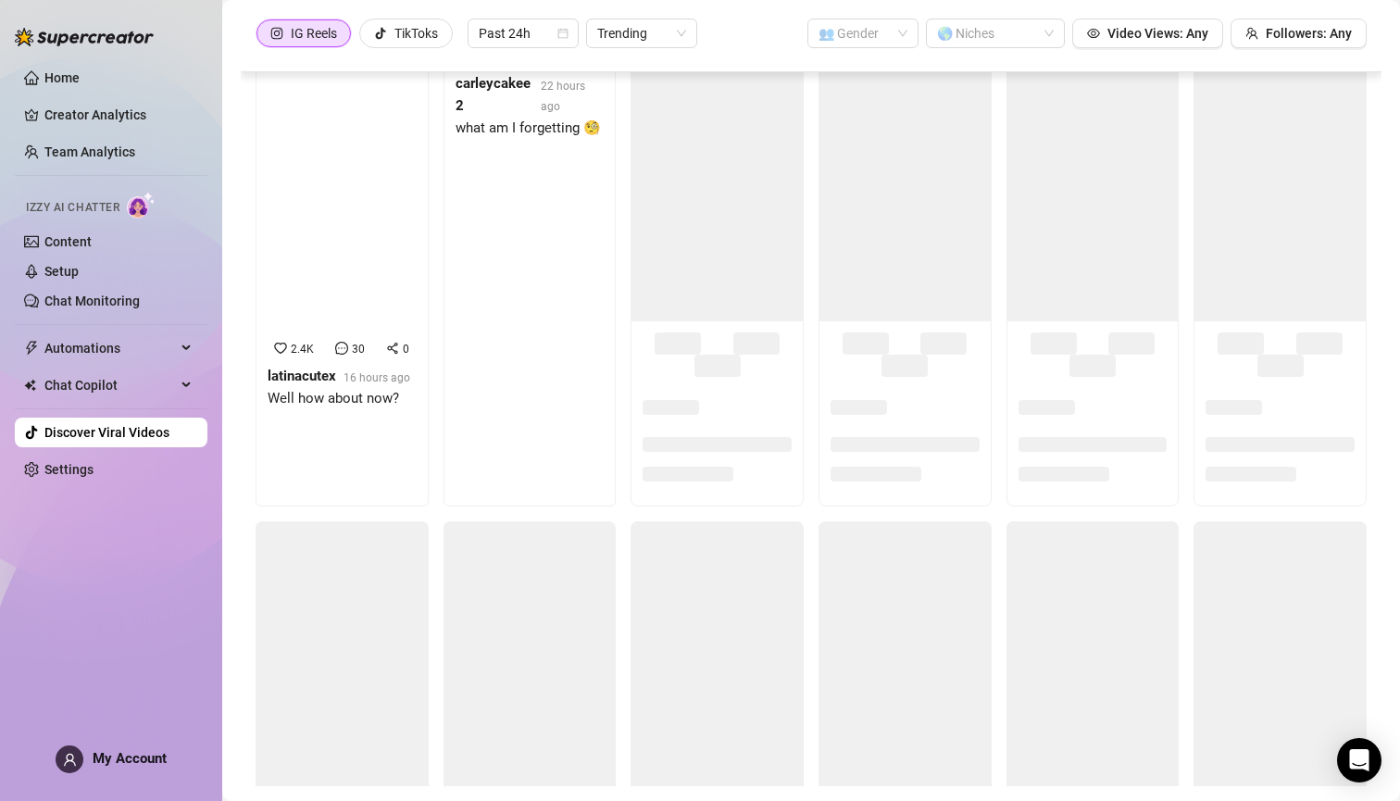
scroll to position [1799, 0]
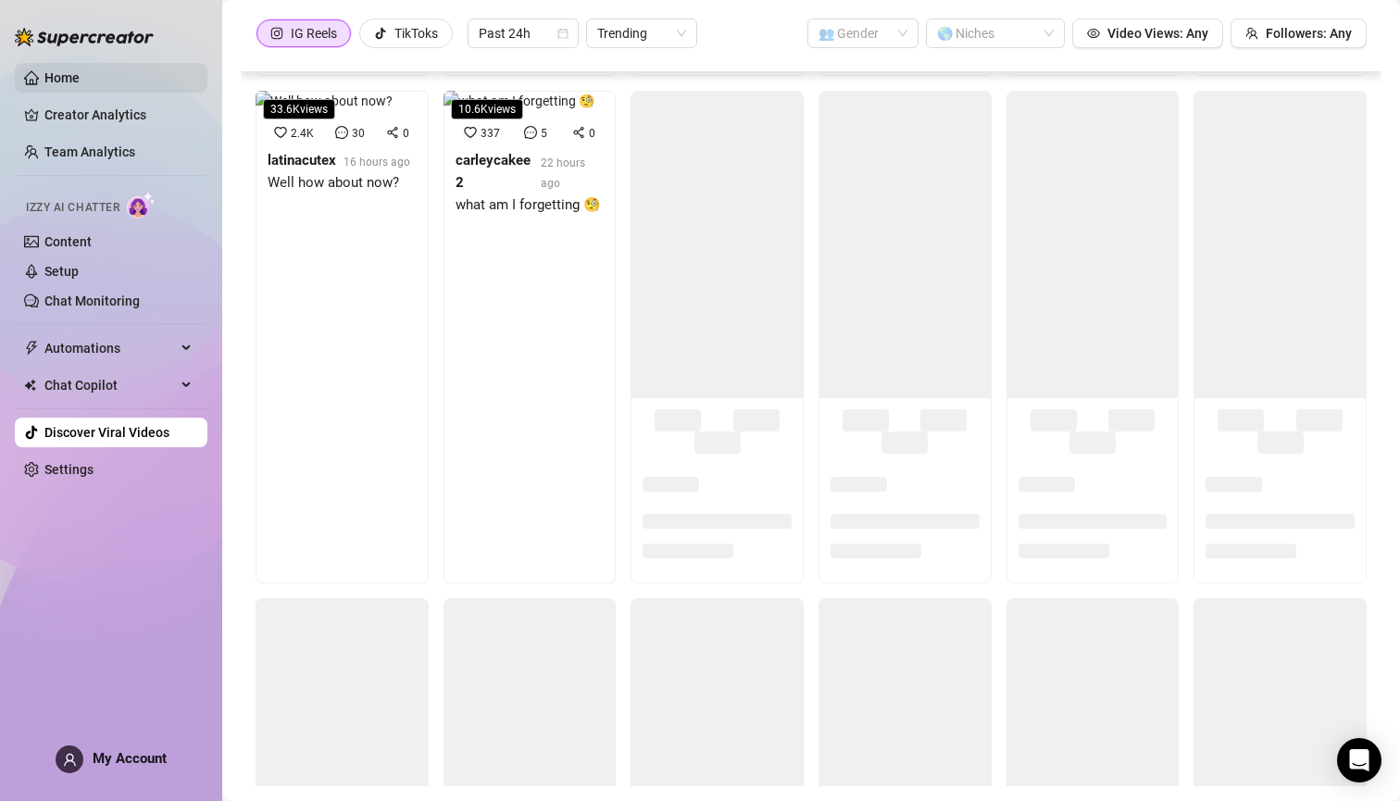
click at [73, 78] on link "Home" at bounding box center [61, 77] width 35 height 15
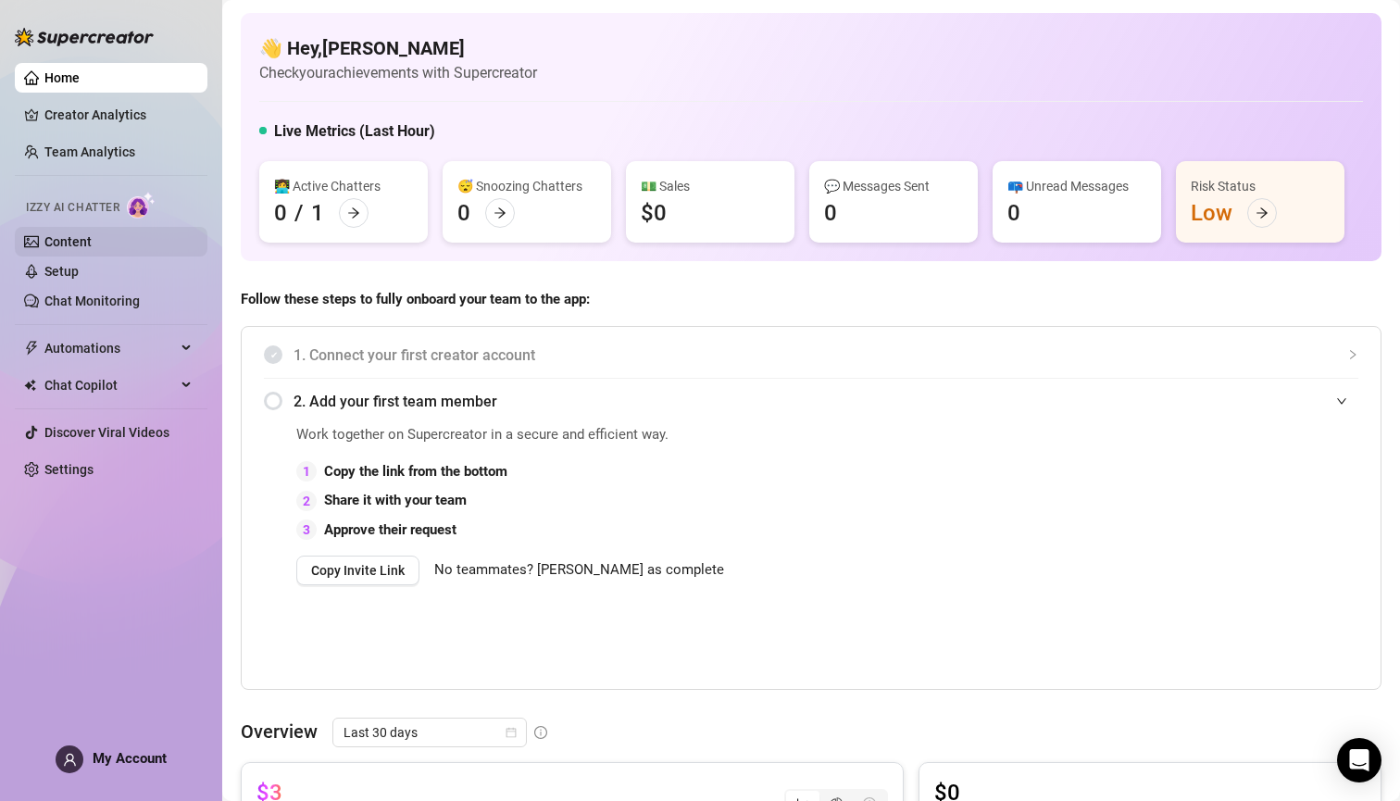
click at [58, 241] on link "Content" at bounding box center [67, 241] width 47 height 15
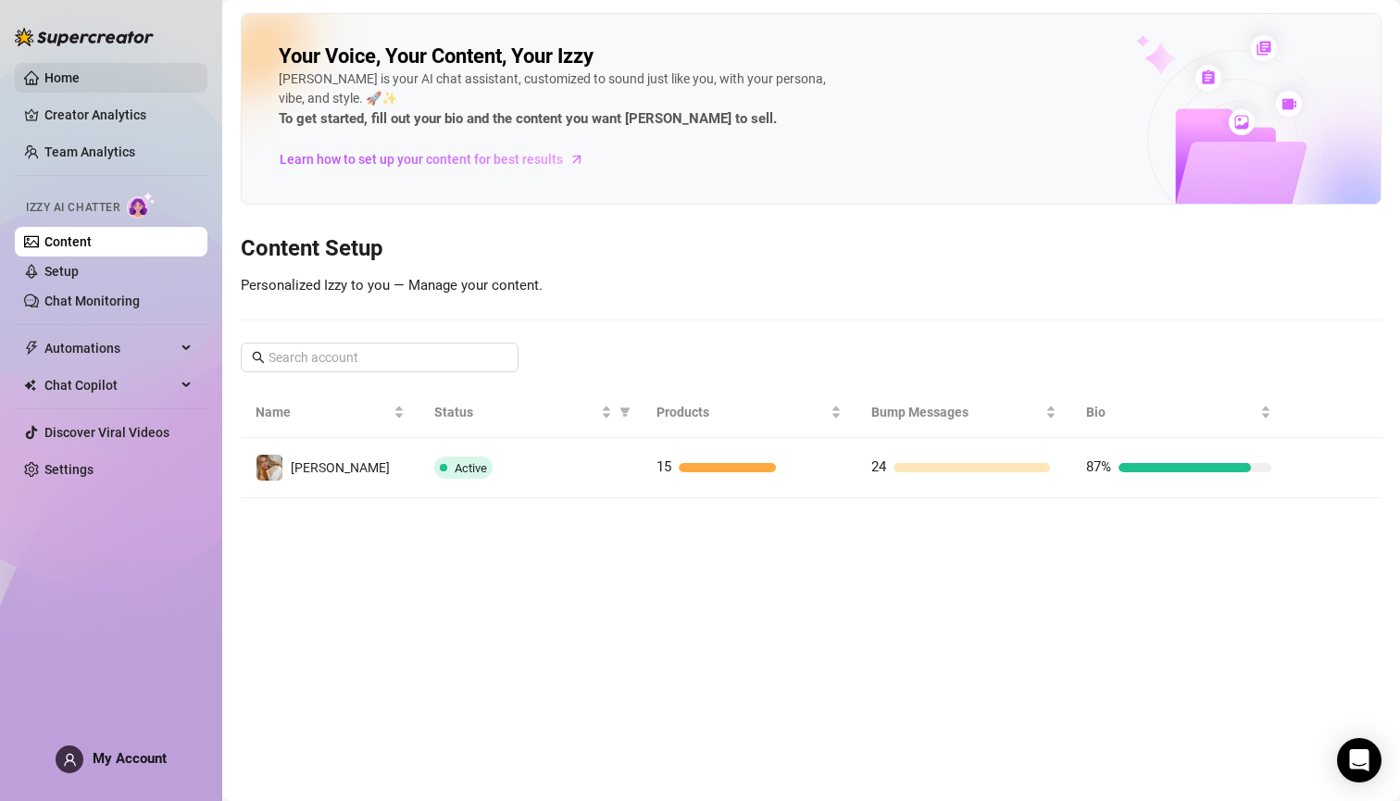
click at [69, 74] on link "Home" at bounding box center [61, 77] width 35 height 15
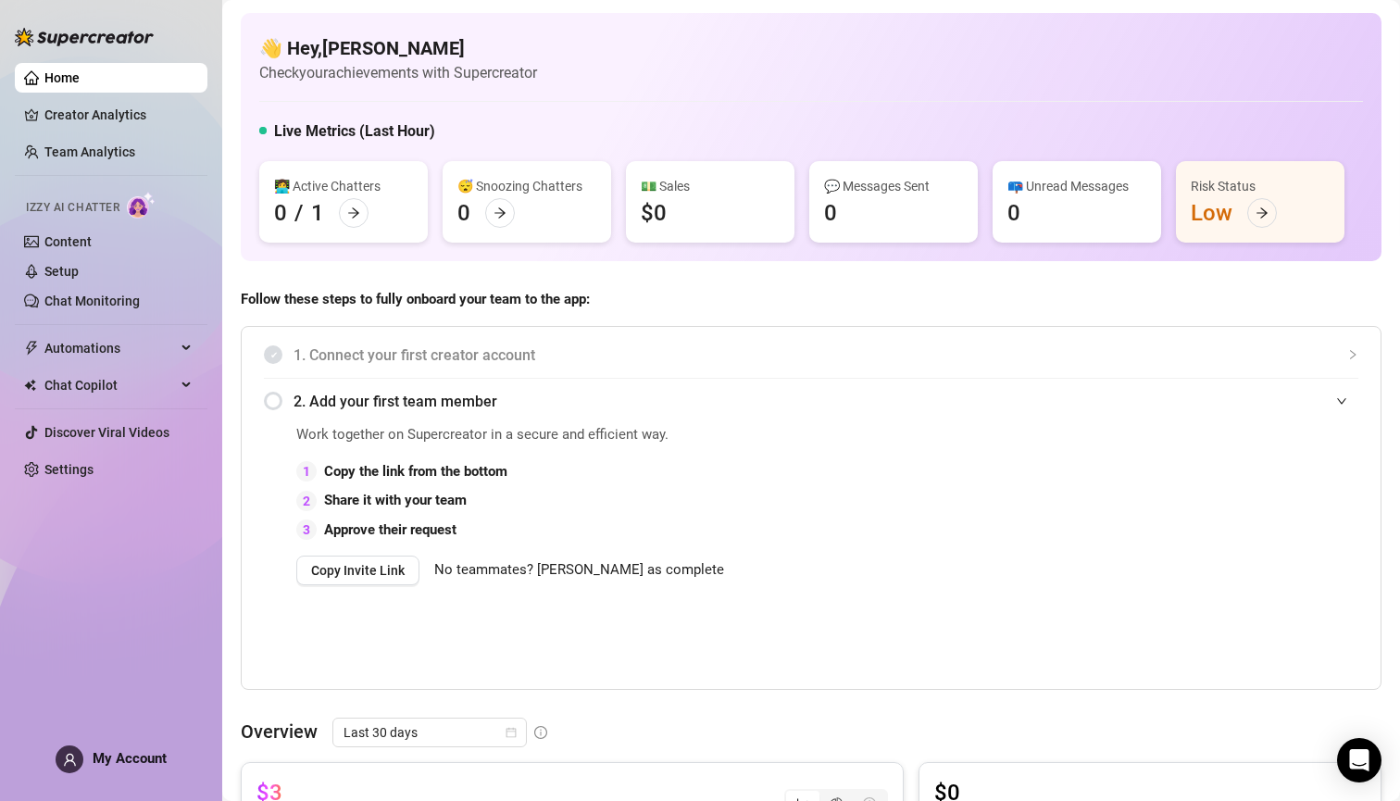
click at [35, 39] on img at bounding box center [84, 37] width 139 height 19
click at [49, 115] on link "Creator Analytics" at bounding box center [118, 115] width 148 height 30
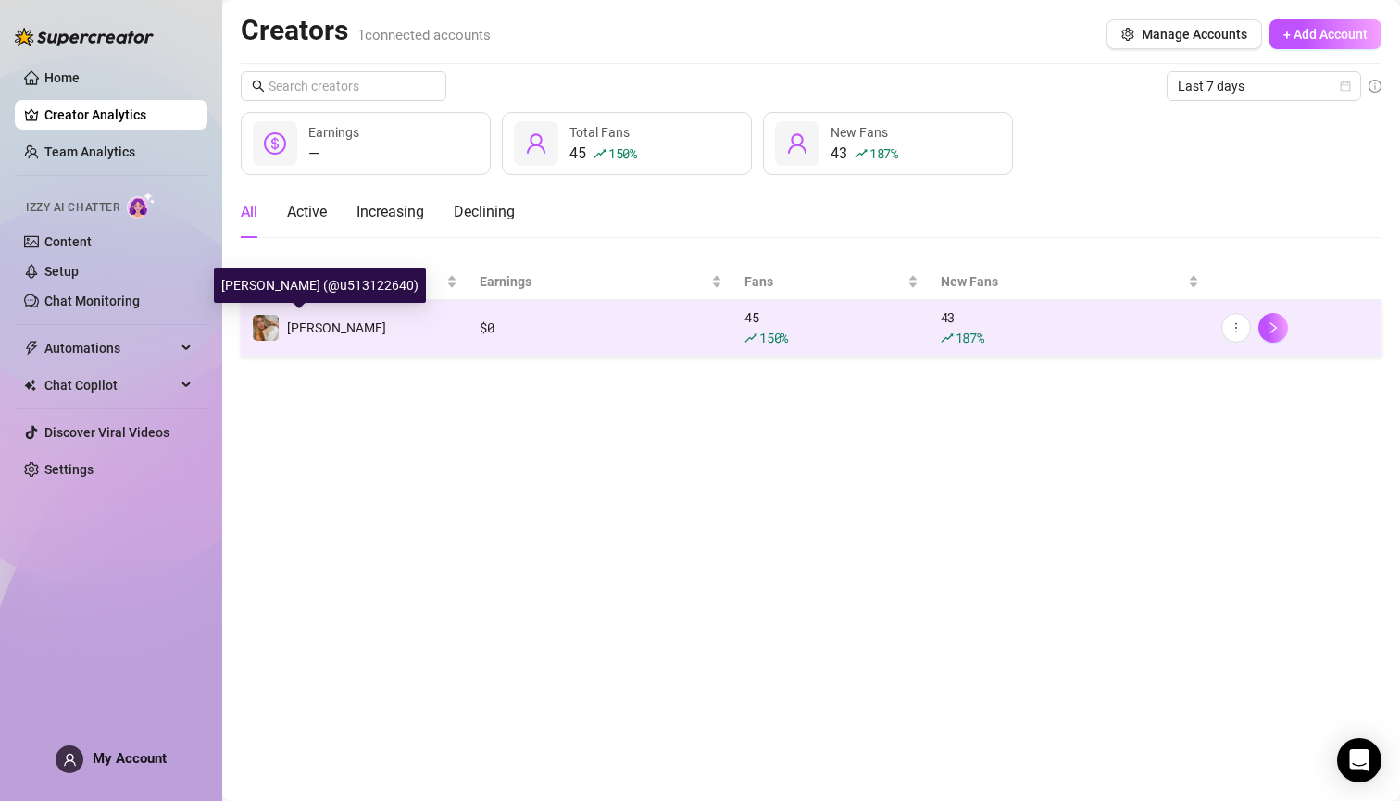
click at [295, 321] on span "[PERSON_NAME]" at bounding box center [336, 327] width 99 height 15
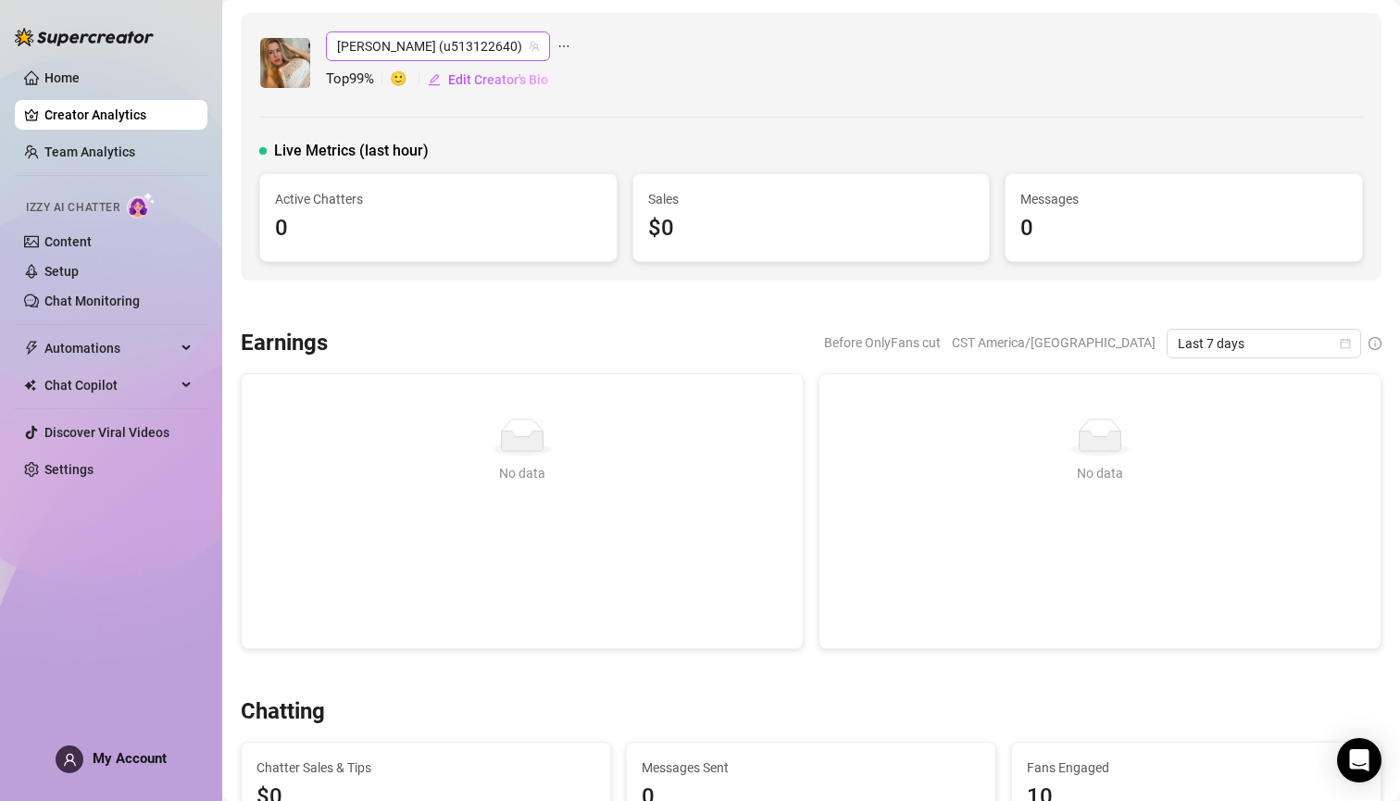
click at [375, 41] on span "[PERSON_NAME] (u513122640)" at bounding box center [438, 46] width 202 height 28
click at [386, 78] on span "[PERSON_NAME]" at bounding box center [419, 84] width 99 height 20
click at [293, 60] on img at bounding box center [285, 63] width 50 height 50
click at [62, 25] on div at bounding box center [84, 28] width 139 height 56
click at [33, 21] on div at bounding box center [84, 28] width 139 height 56
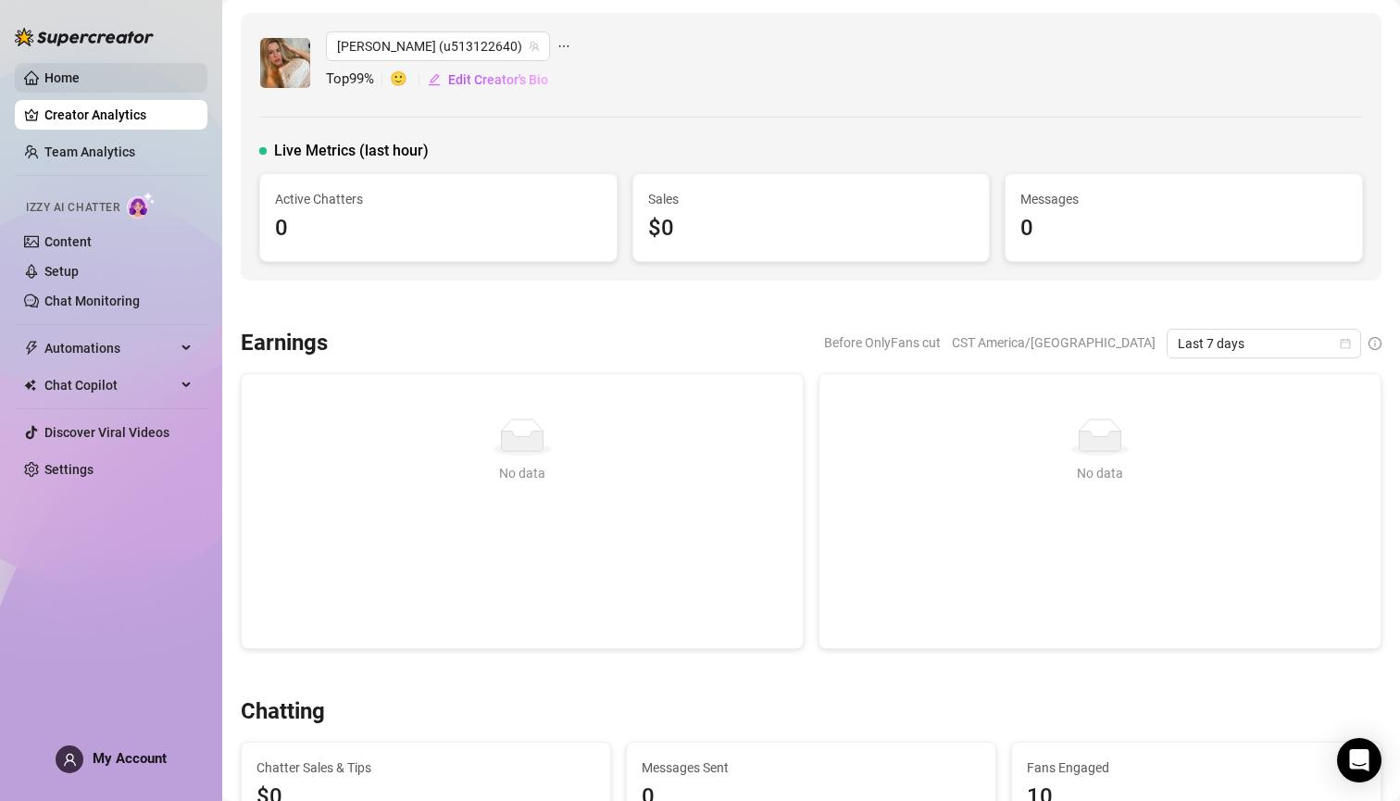
click at [44, 70] on link "Home" at bounding box center [61, 77] width 35 height 15
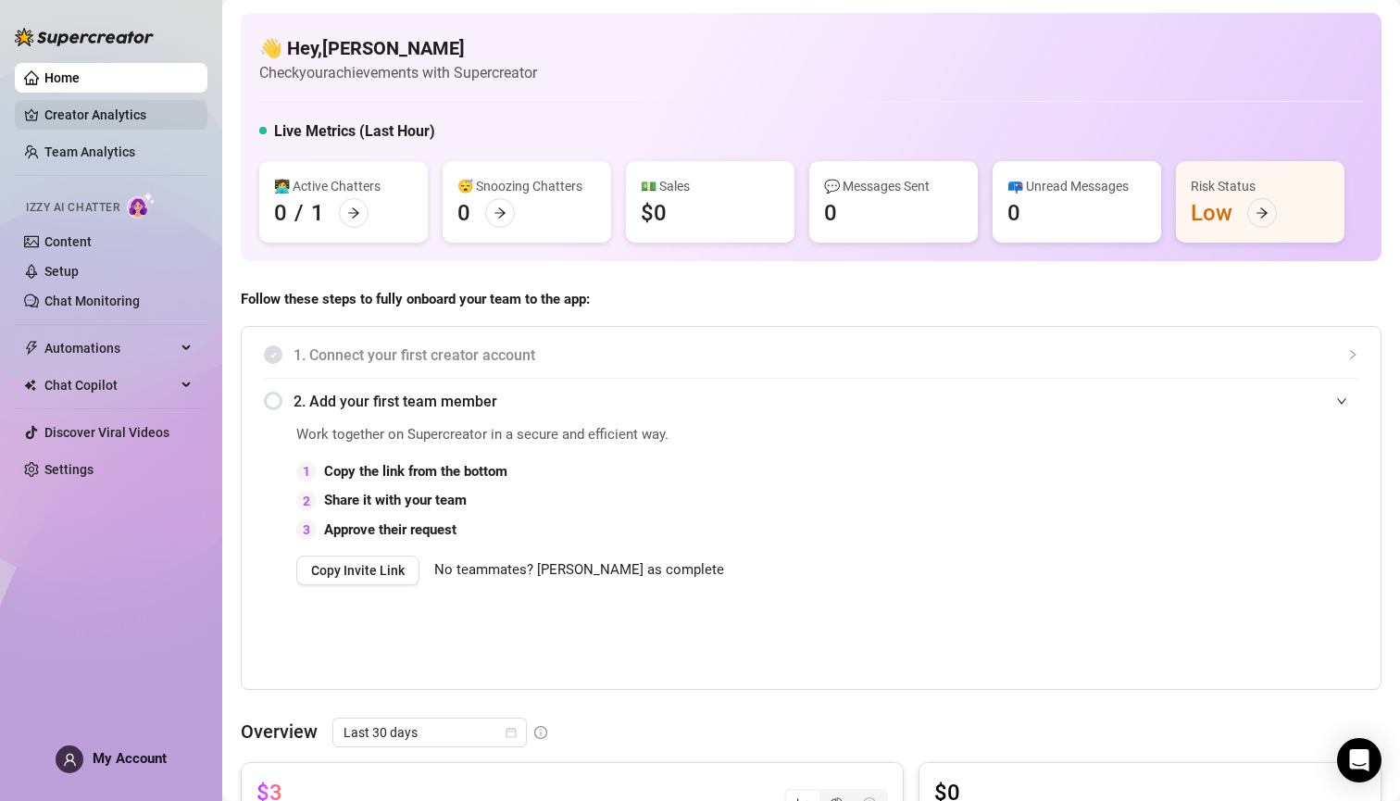
click at [53, 110] on link "Creator Analytics" at bounding box center [118, 115] width 148 height 30
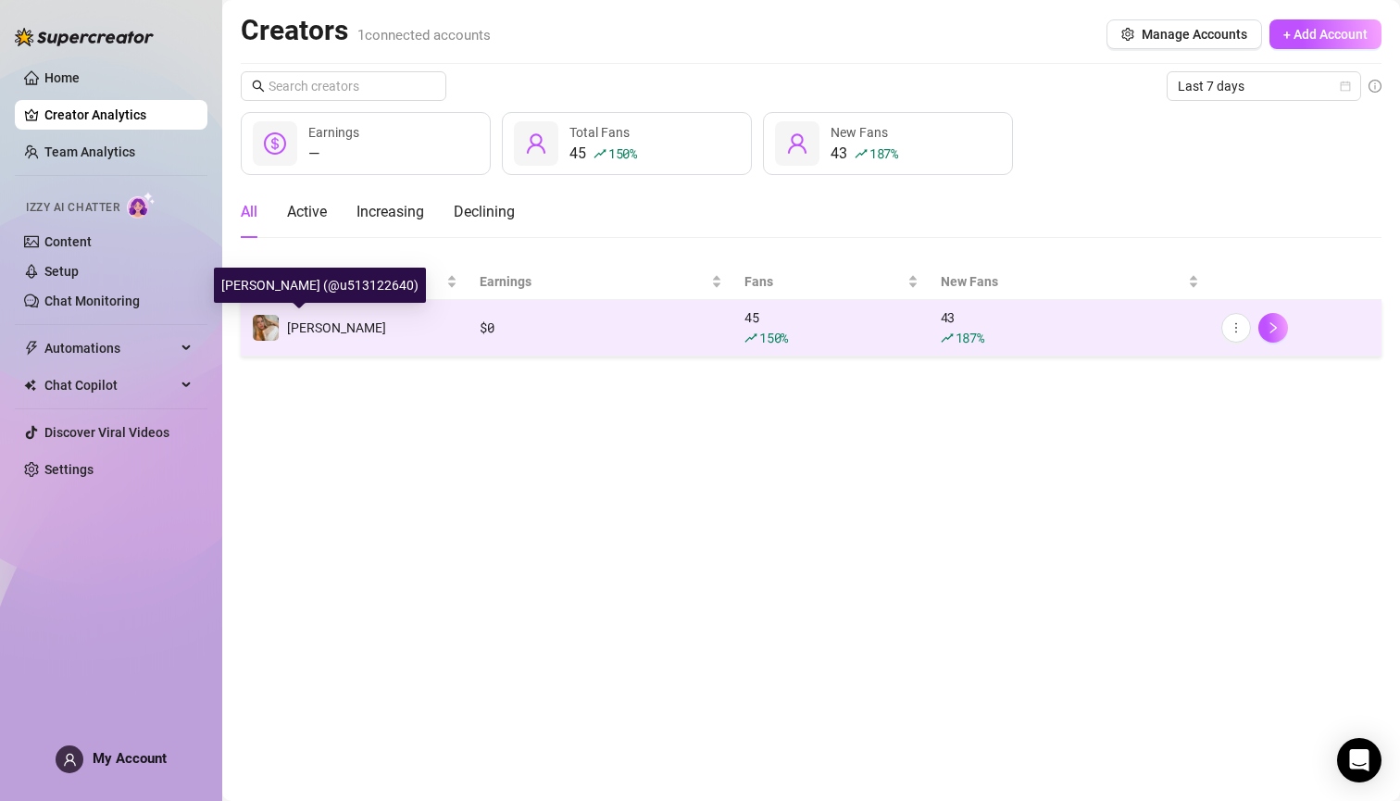
click at [329, 333] on span "[PERSON_NAME]" at bounding box center [336, 327] width 99 height 15
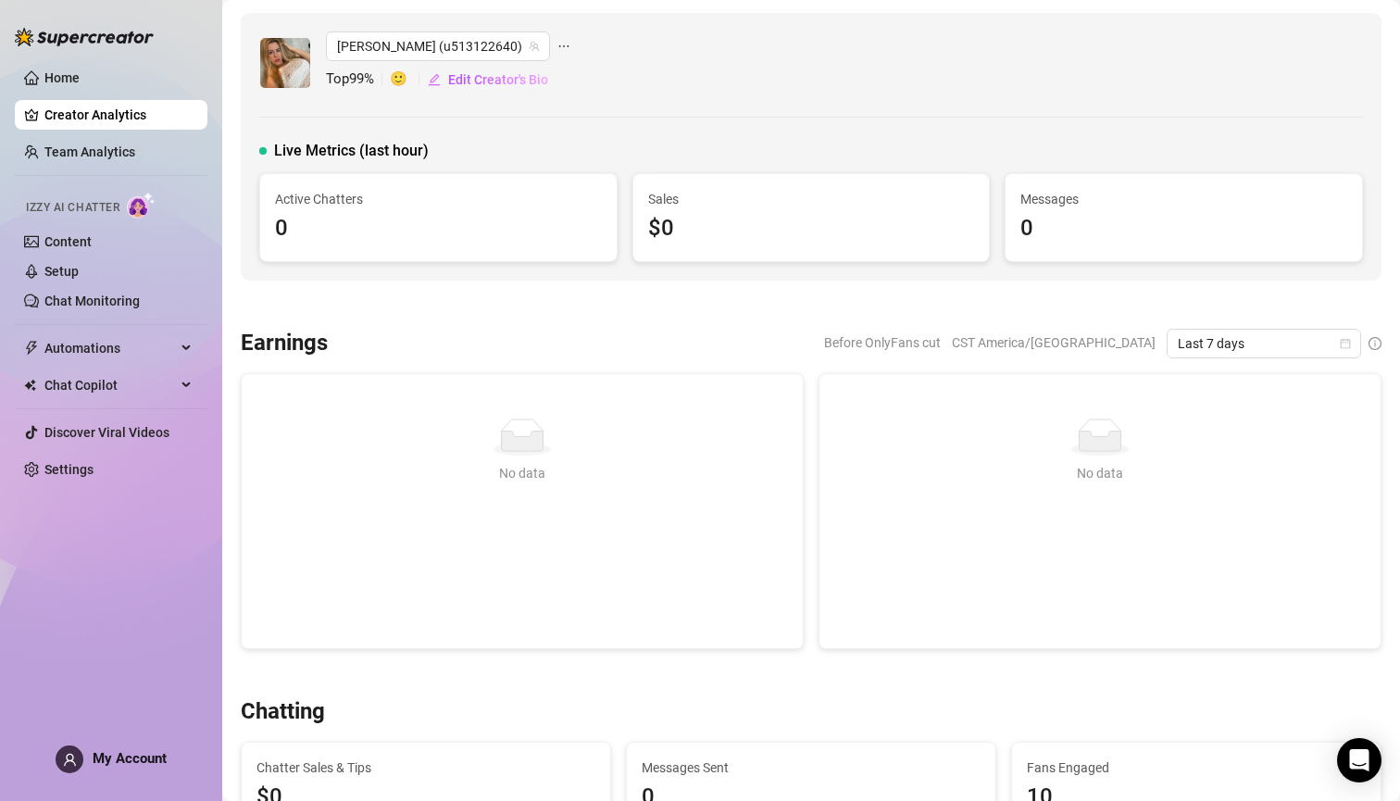
click at [467, 210] on div "Active Chatters 0" at bounding box center [438, 217] width 327 height 57
